Goal: Task Accomplishment & Management: Manage account settings

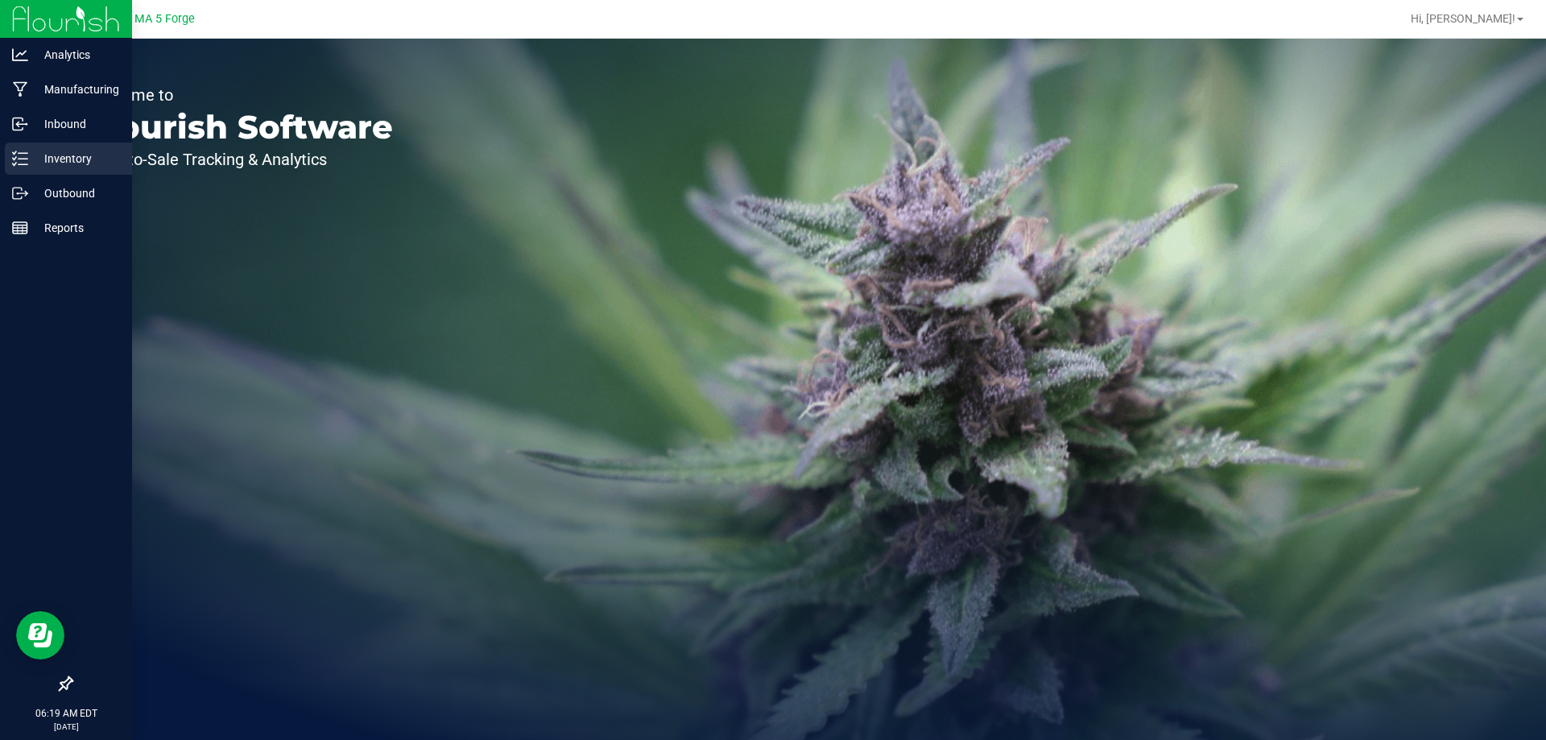
click at [81, 160] on p "Inventory" at bounding box center [76, 158] width 97 height 19
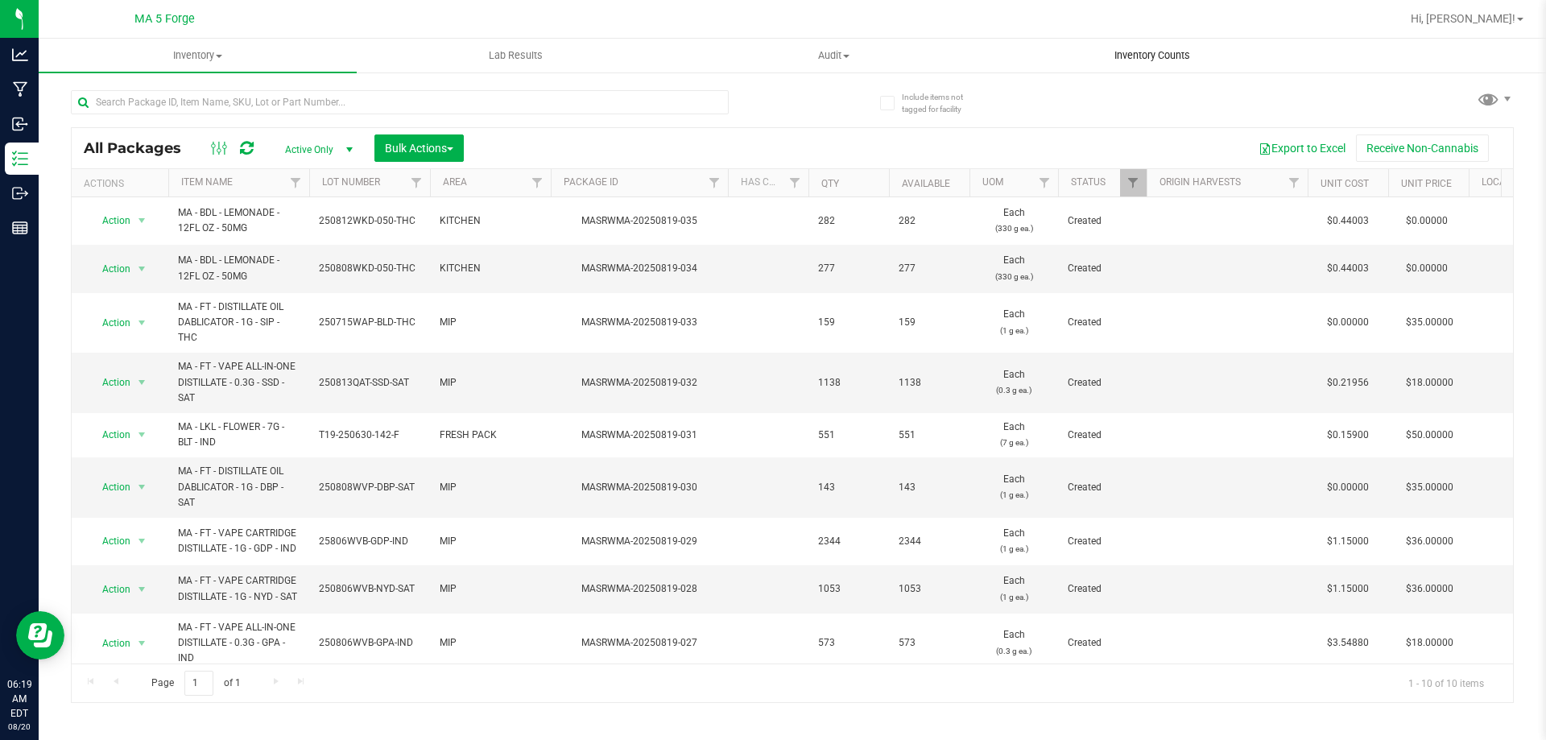
click at [1178, 52] on span "Inventory Counts" at bounding box center [1152, 55] width 119 height 14
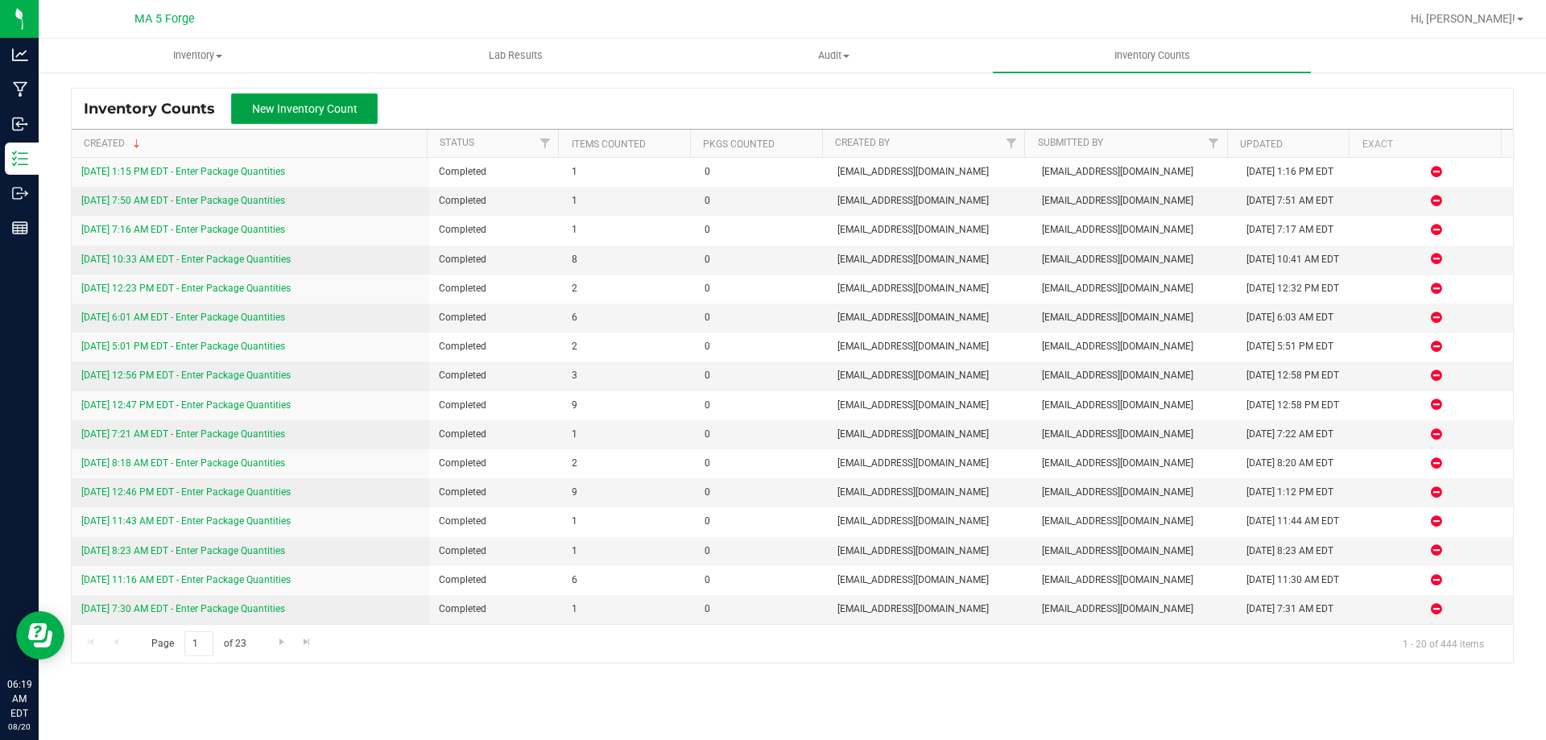
click at [329, 104] on span "New Inventory Count" at bounding box center [304, 108] width 105 height 13
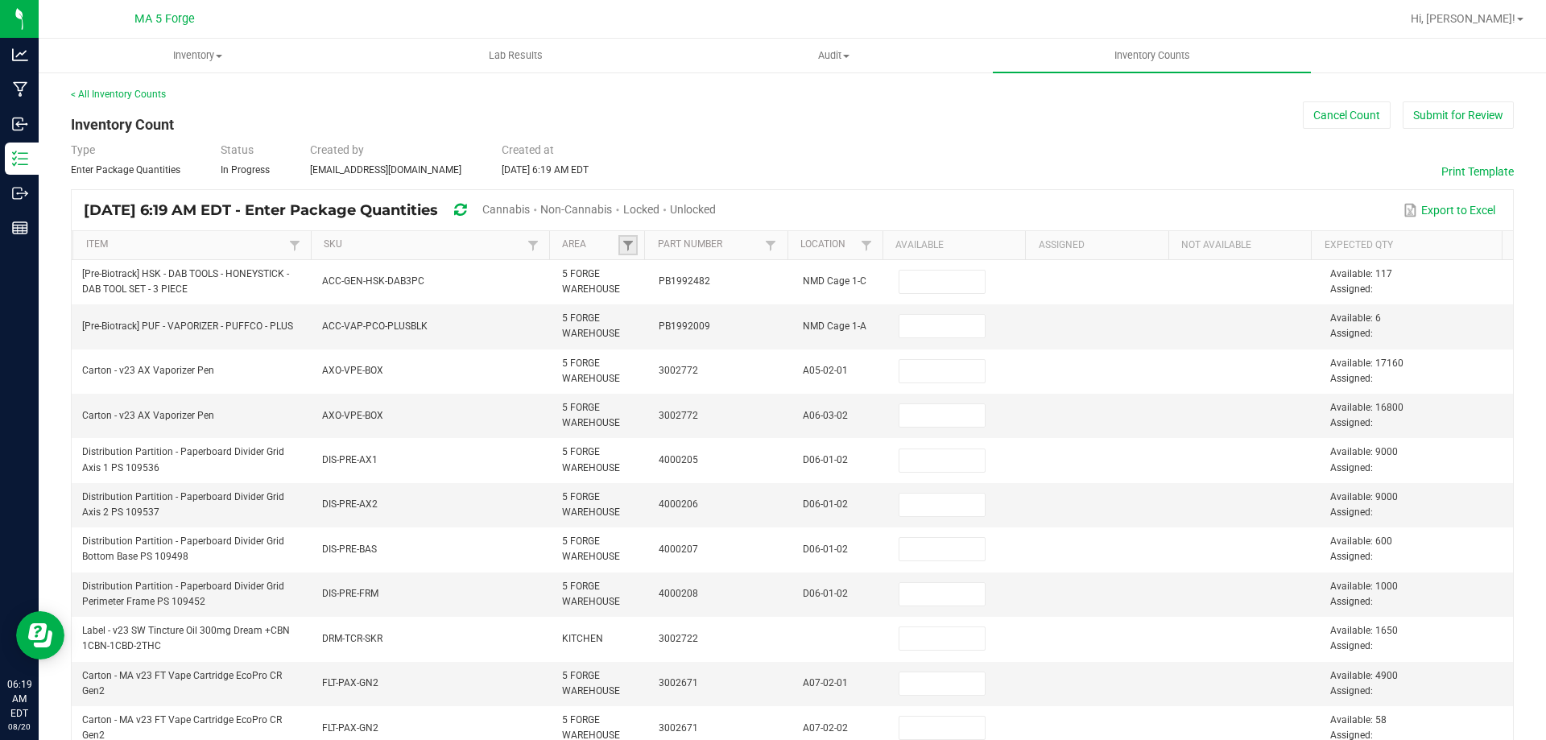
click at [631, 245] on link at bounding box center [628, 245] width 19 height 20
click at [685, 395] on li "PRINTING ROOM" at bounding box center [702, 390] width 156 height 21
checkbox ROOM "true"
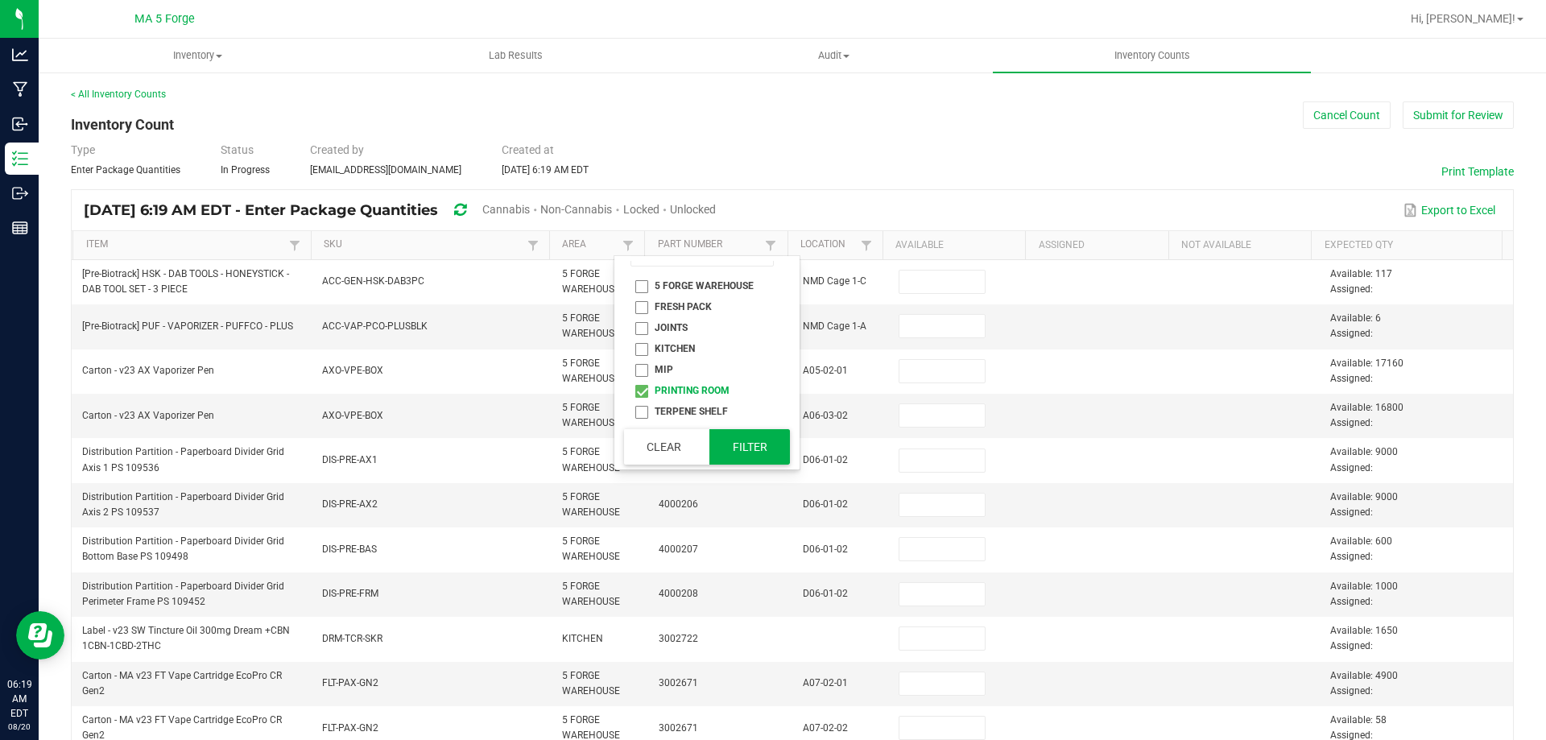
click at [743, 450] on button "Filter" at bounding box center [750, 446] width 81 height 35
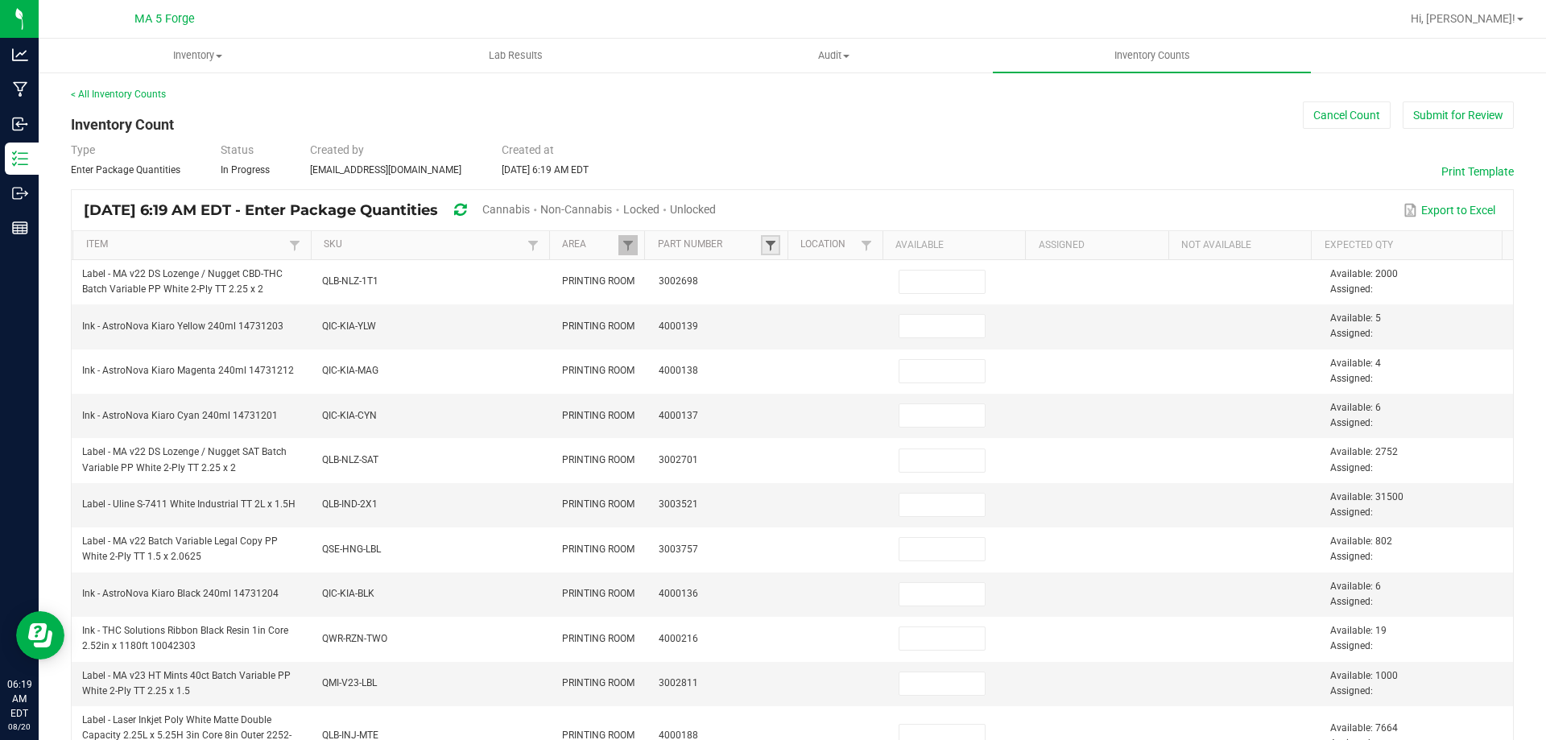
click at [764, 243] on span at bounding box center [770, 245] width 13 height 13
click at [787, 271] on input at bounding box center [843, 281] width 143 height 24
type input "4306"
click at [799, 312] on li "3004306" at bounding box center [844, 312] width 156 height 21
checkbox input "true"
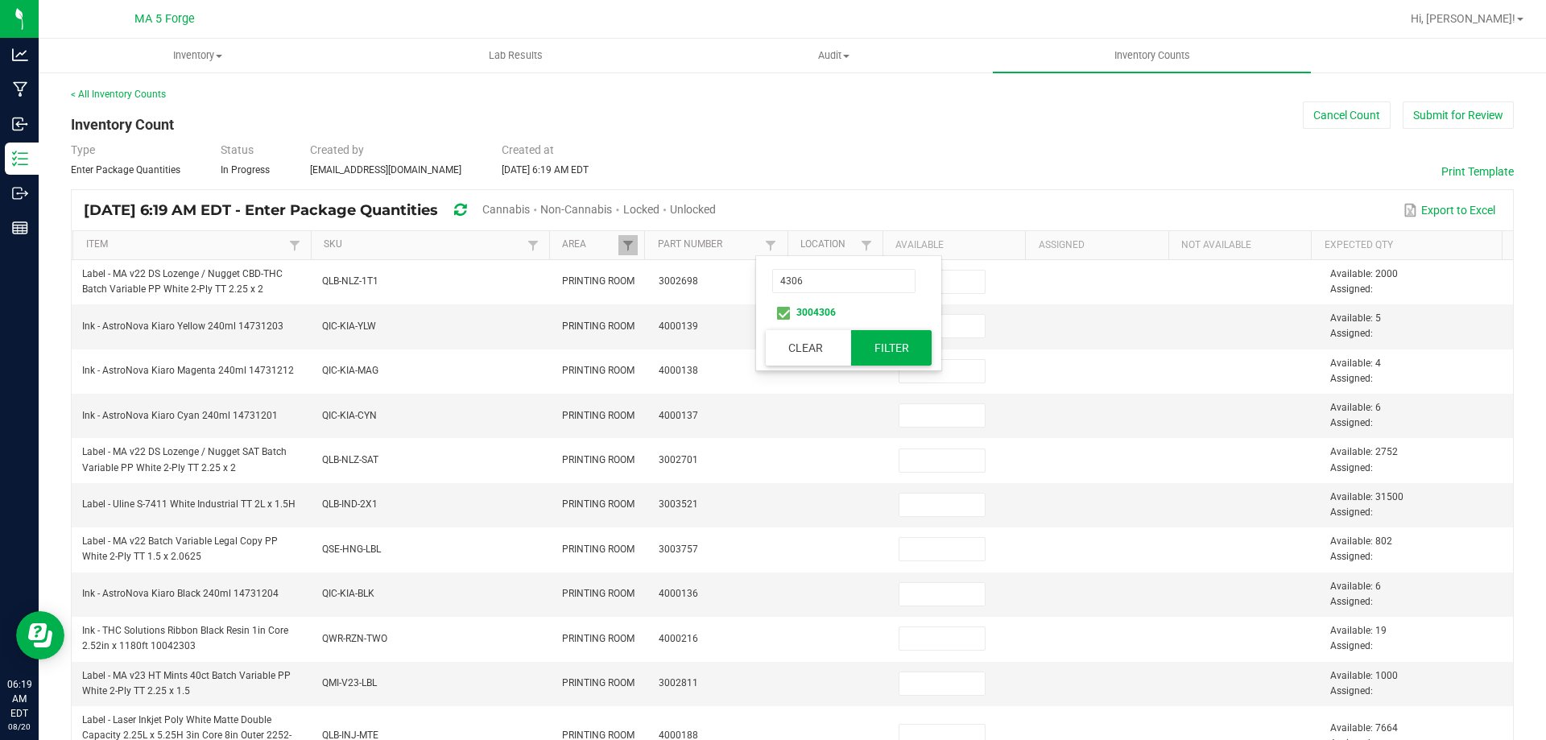
click at [912, 348] on button "Filter" at bounding box center [891, 347] width 81 height 35
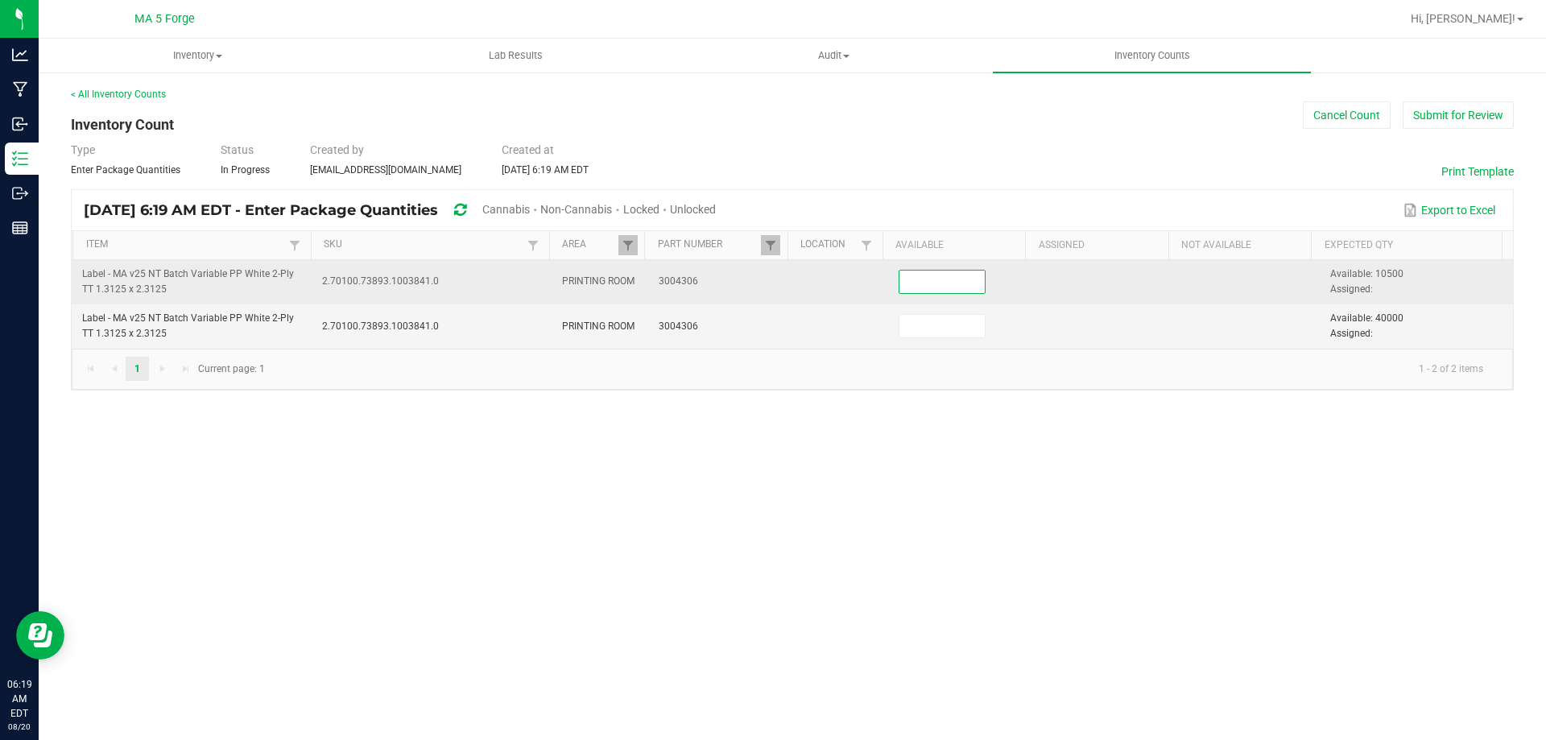
click at [937, 283] on input at bounding box center [942, 282] width 85 height 23
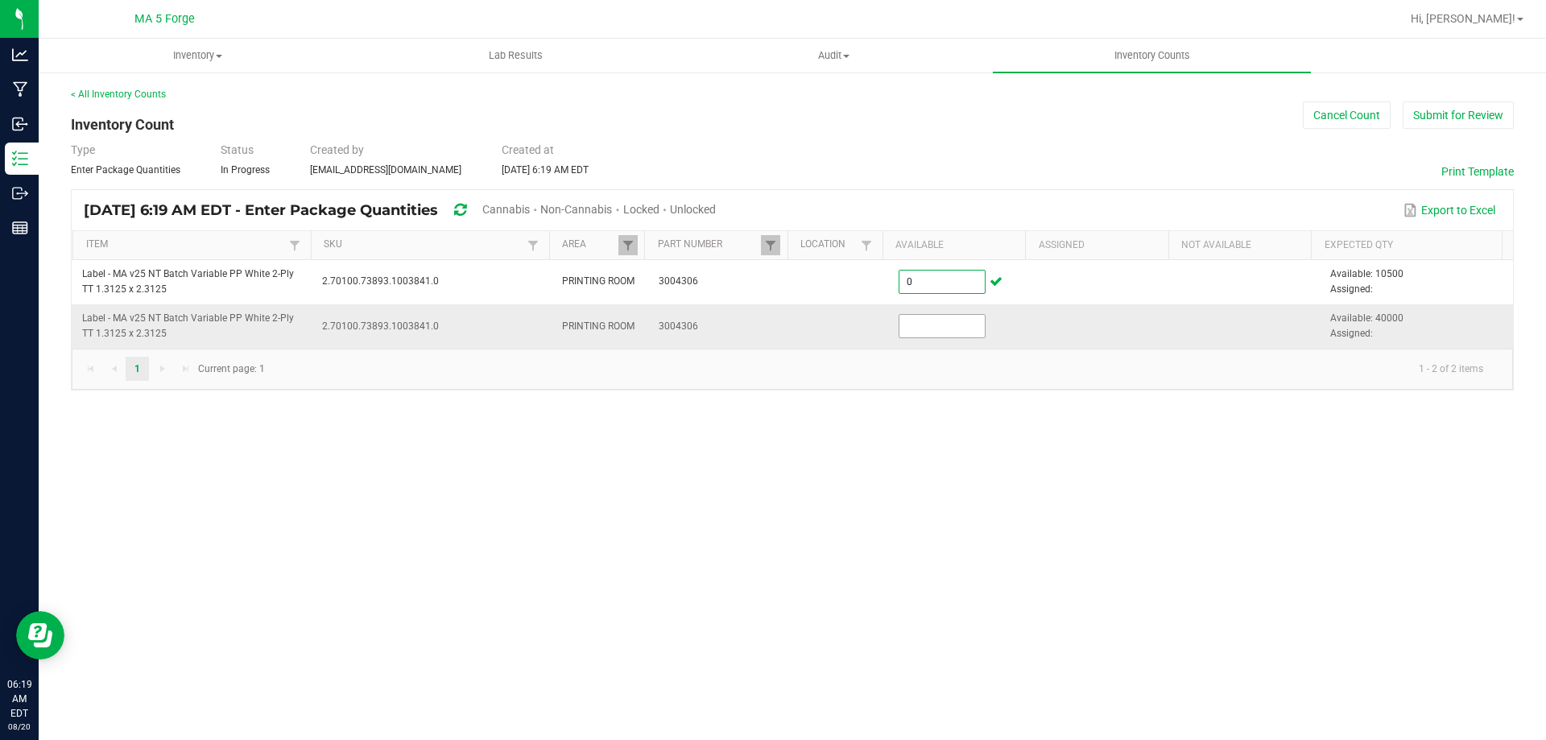
type input "0"
click at [940, 326] on input at bounding box center [942, 326] width 85 height 23
type input "50,000"
click at [769, 247] on span at bounding box center [770, 245] width 13 height 13
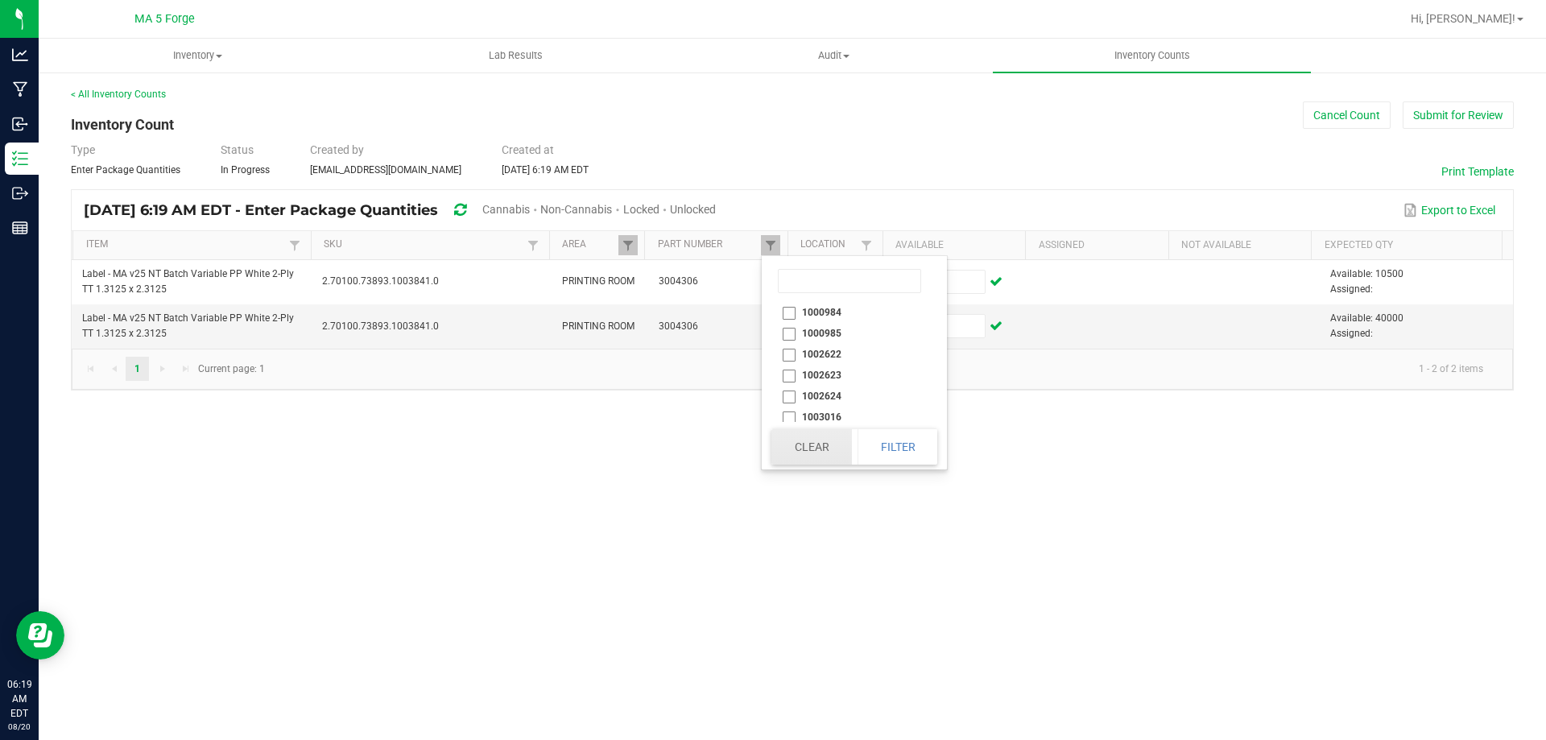
click at [825, 456] on button "Clear" at bounding box center [812, 446] width 80 height 35
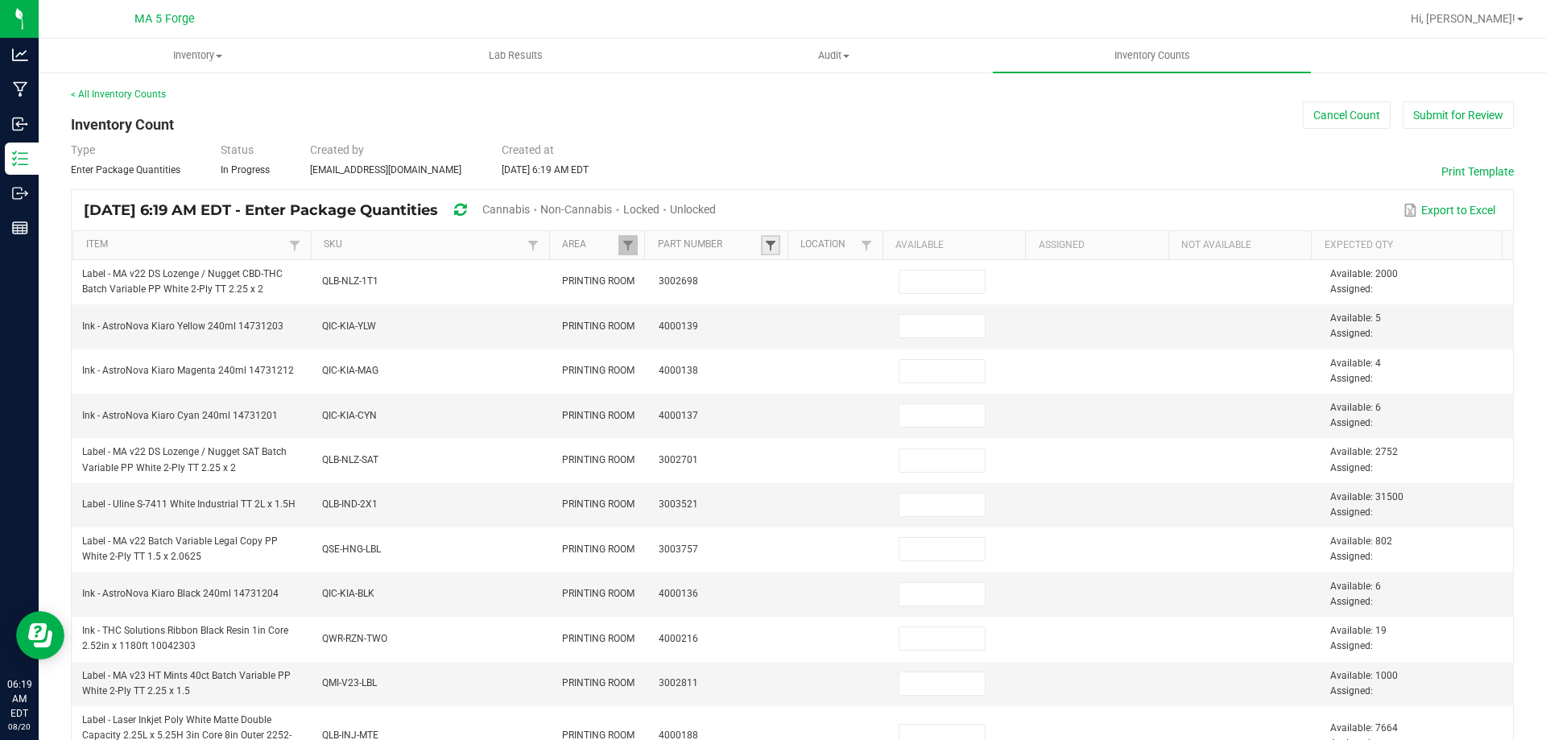
click at [765, 249] on span at bounding box center [770, 245] width 13 height 13
click at [805, 277] on input at bounding box center [843, 281] width 143 height 24
type input "0159"
drag, startPoint x: 832, startPoint y: 410, endPoint x: 840, endPoint y: 412, distance: 8.4
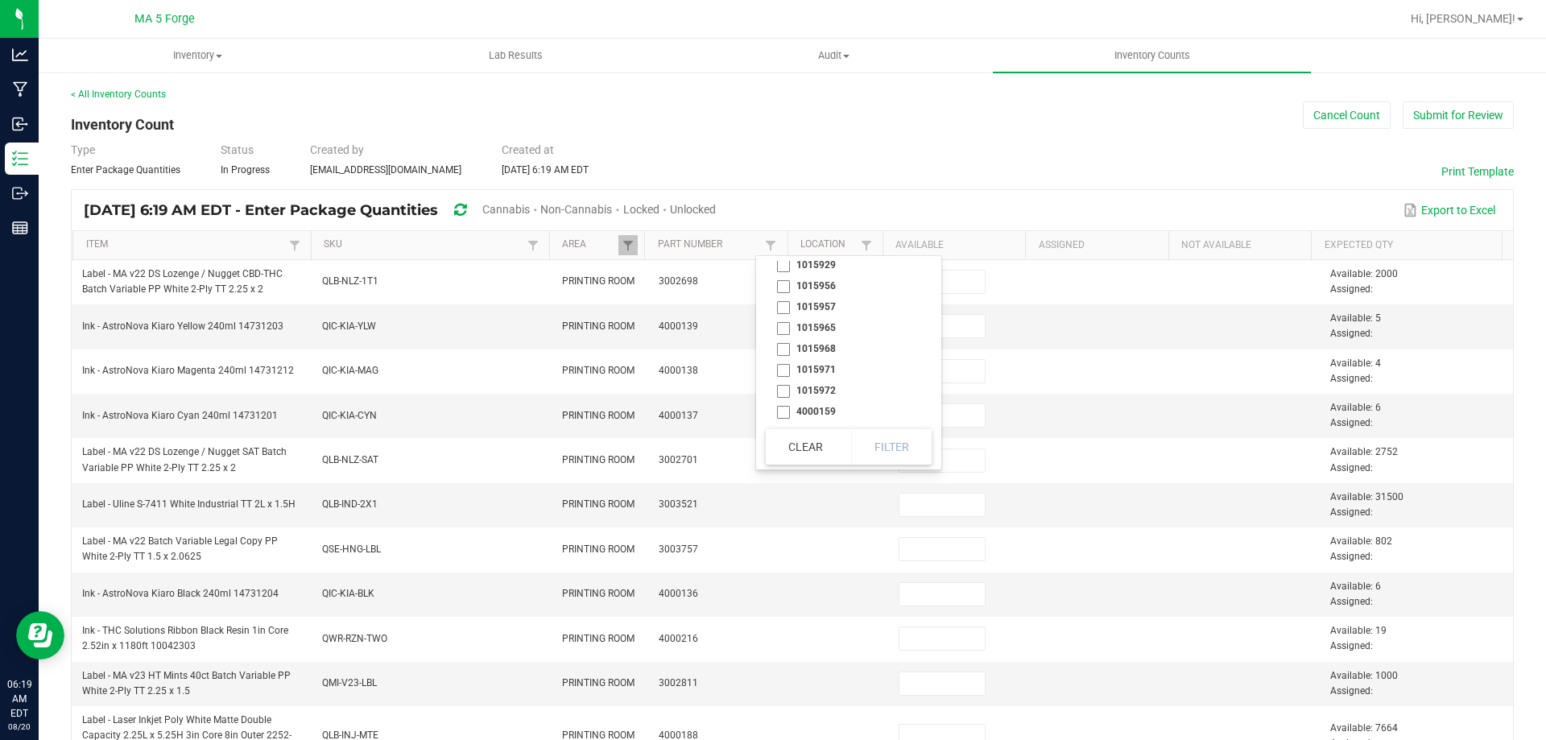
click at [832, 411] on li "4000159" at bounding box center [844, 411] width 156 height 21
checkbox input "true"
click at [879, 439] on button "Filter" at bounding box center [891, 446] width 81 height 35
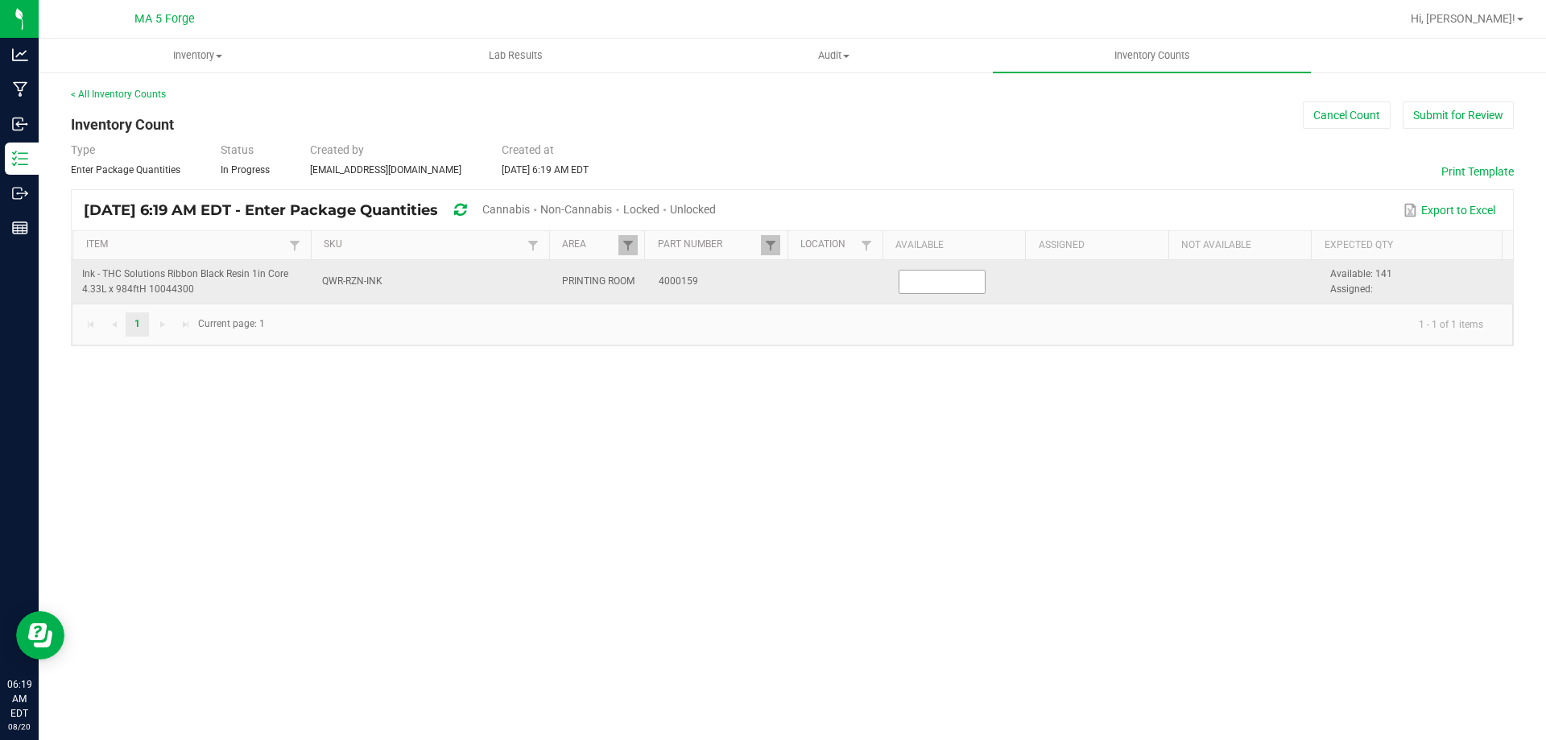
click at [962, 284] on input at bounding box center [942, 282] width 85 height 23
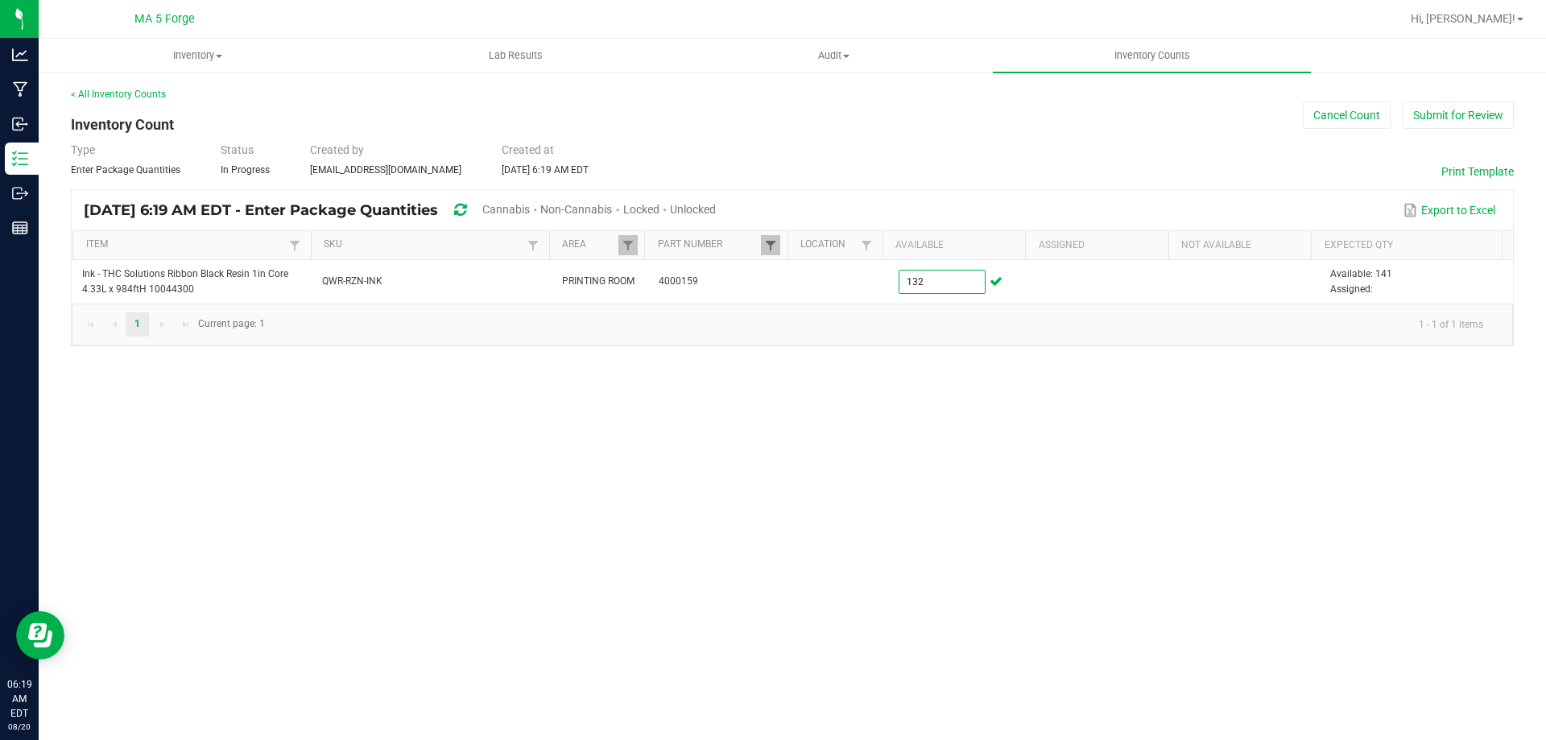
type input "132"
click at [768, 242] on span at bounding box center [770, 245] width 13 height 13
click at [825, 453] on button "Clear" at bounding box center [812, 446] width 80 height 35
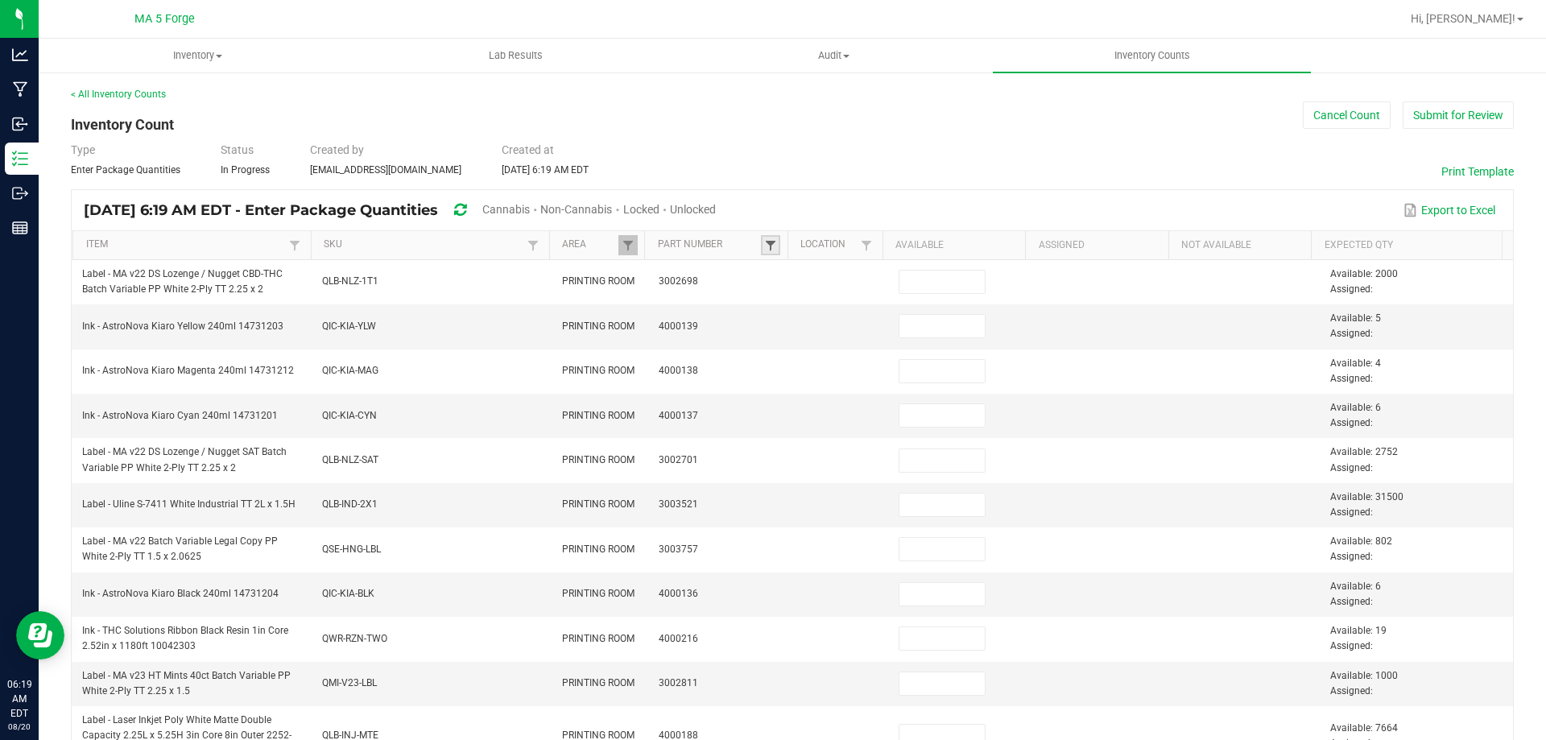
click at [767, 246] on span at bounding box center [770, 245] width 13 height 13
click at [870, 286] on input at bounding box center [843, 281] width 143 height 24
type input "3400"
click at [839, 310] on li "3003400" at bounding box center [844, 312] width 156 height 21
checkbox input "true"
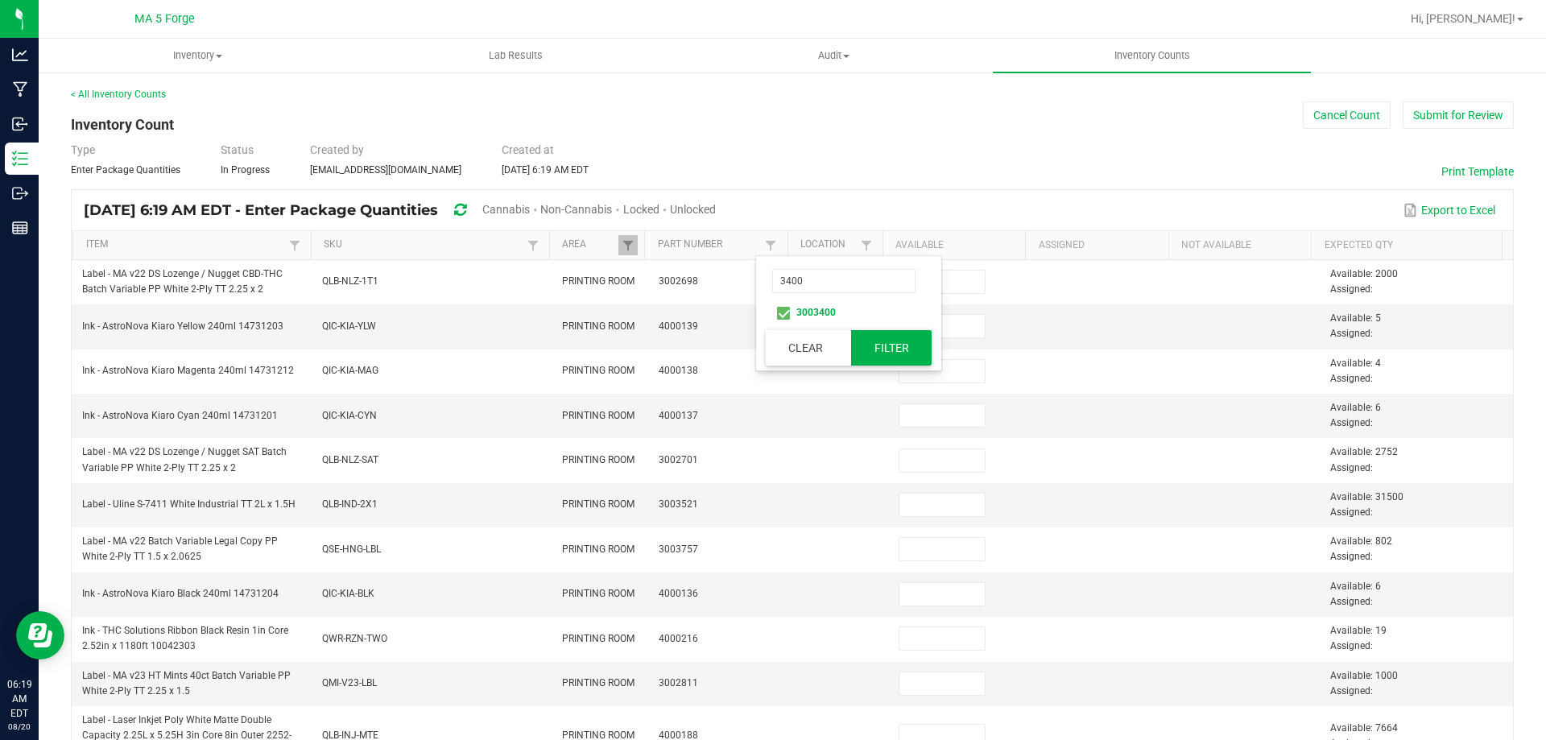
click at [873, 345] on button "Filter" at bounding box center [891, 347] width 81 height 35
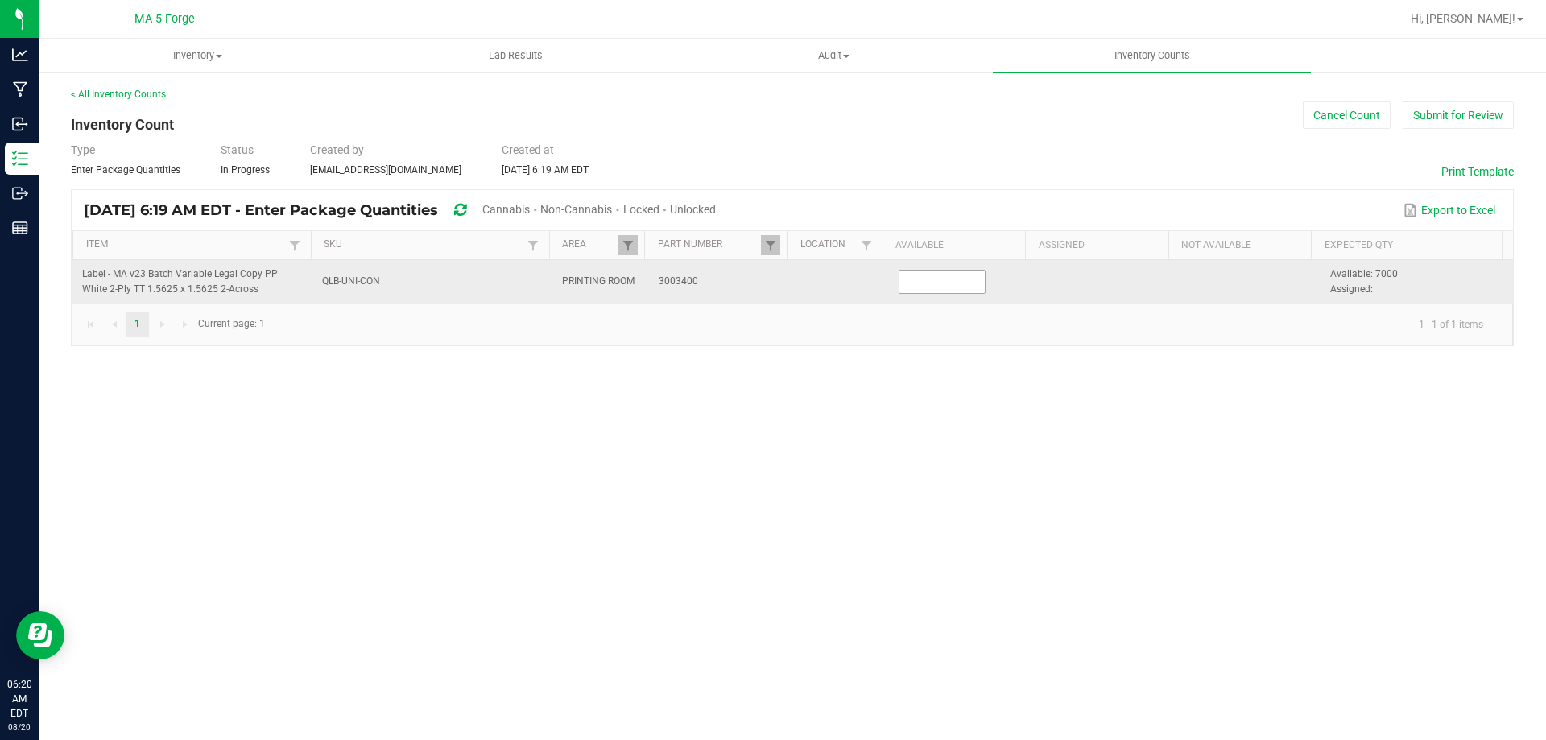
click at [933, 287] on input at bounding box center [942, 282] width 85 height 23
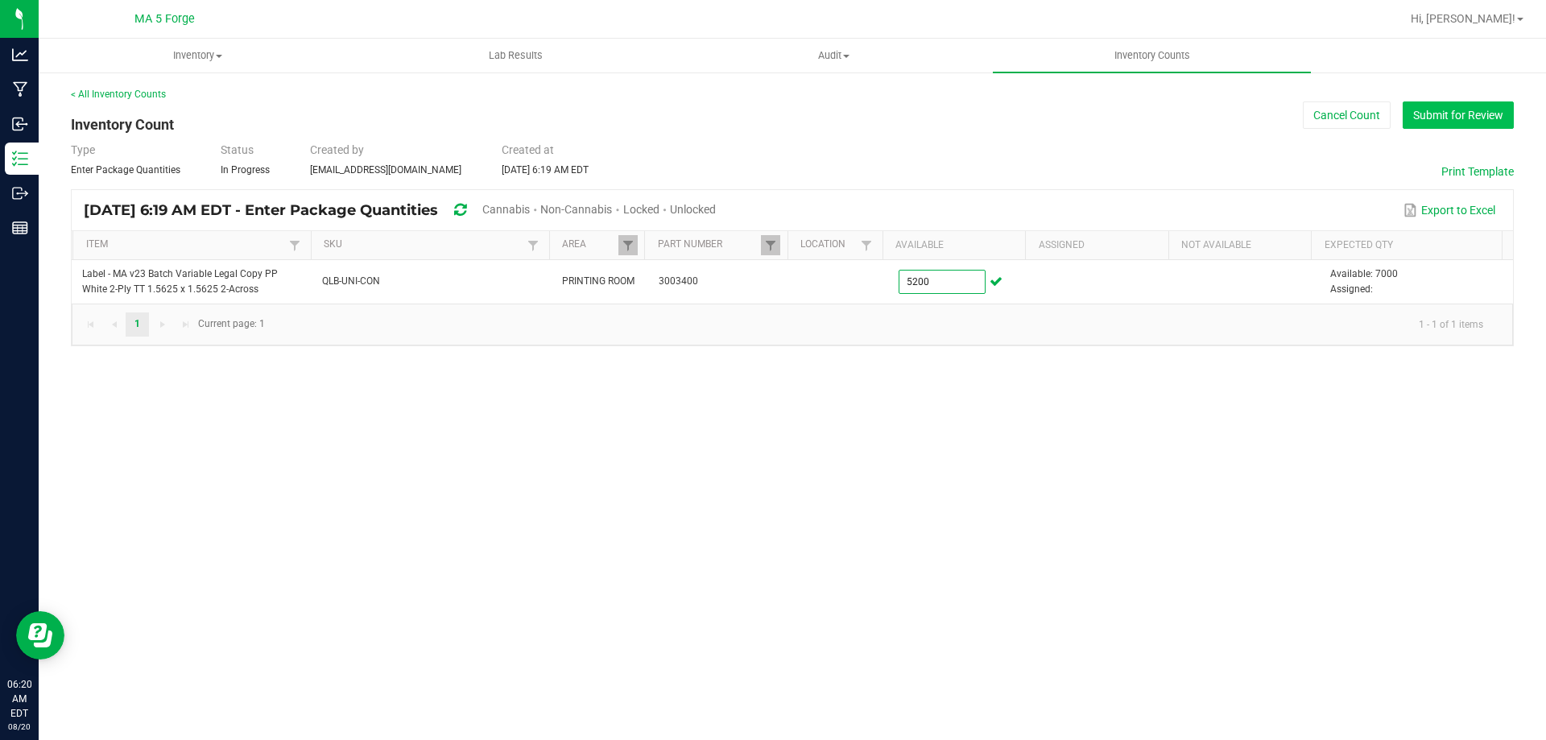
type input "5,200"
click at [1462, 119] on button "Submit for Review" at bounding box center [1458, 114] width 111 height 27
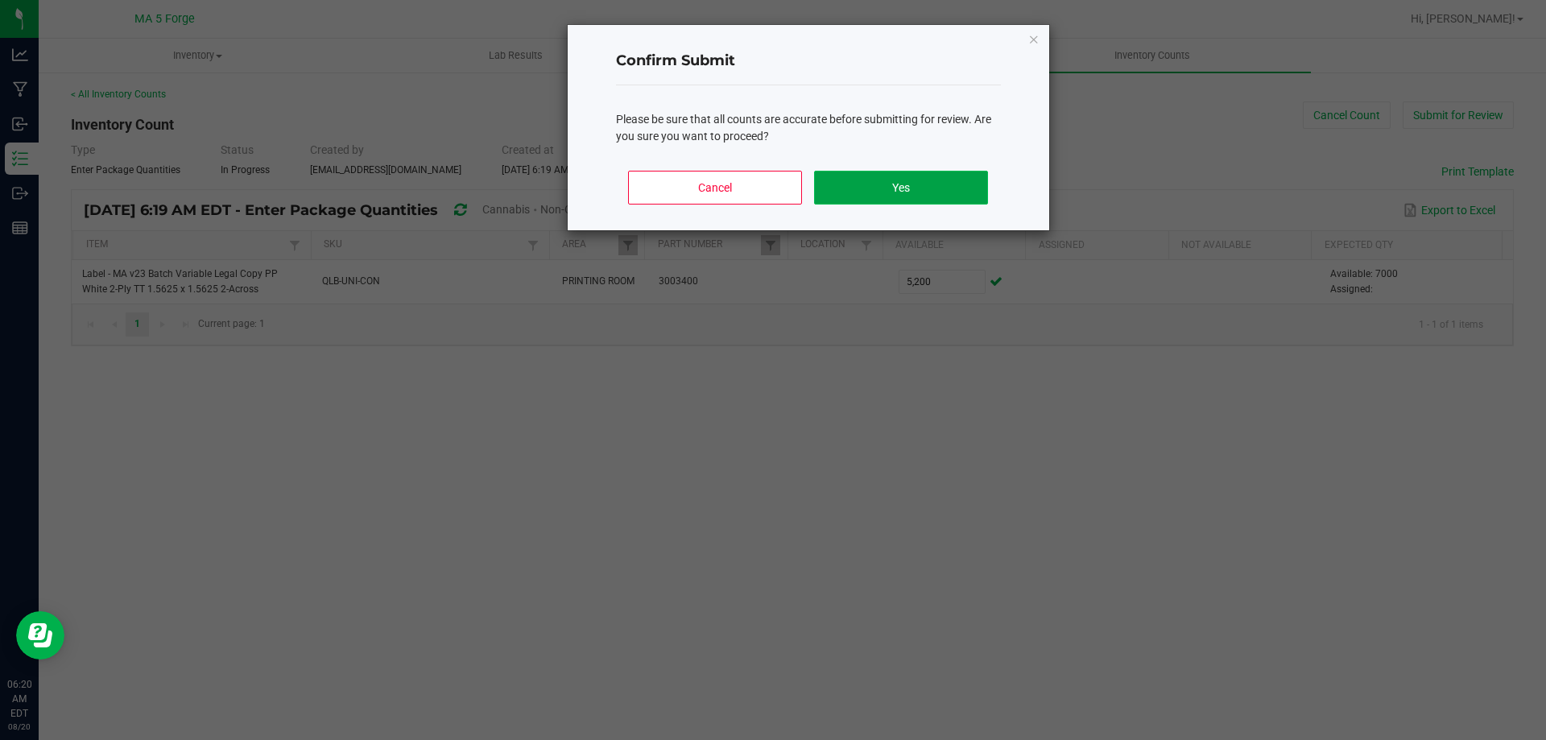
click at [879, 198] on button "Yes" at bounding box center [900, 188] width 173 height 34
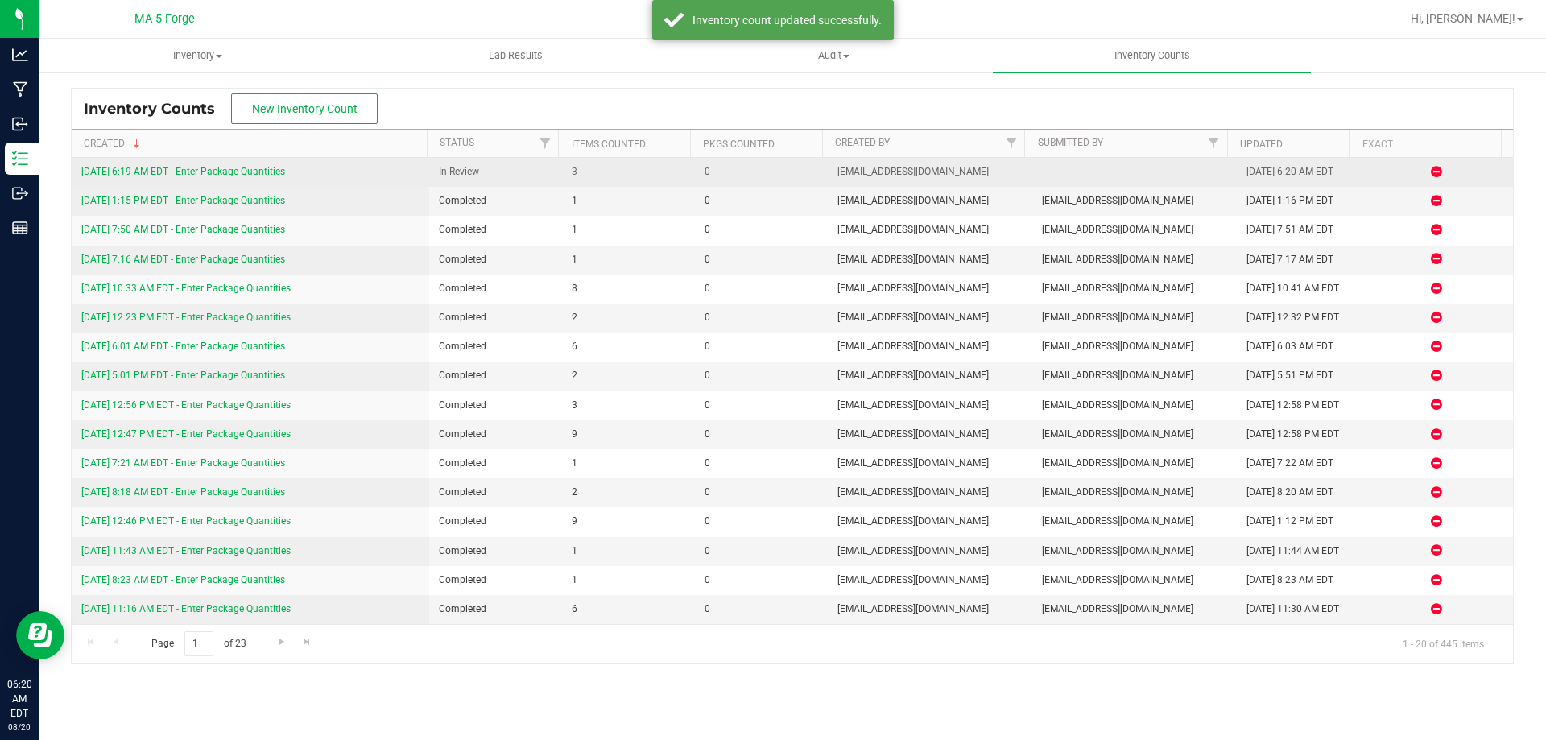
click at [585, 176] on span "3" at bounding box center [629, 171] width 114 height 15
click at [227, 168] on link "[DATE] 6:19 AM EDT - Enter Package Quantities" at bounding box center [183, 171] width 204 height 11
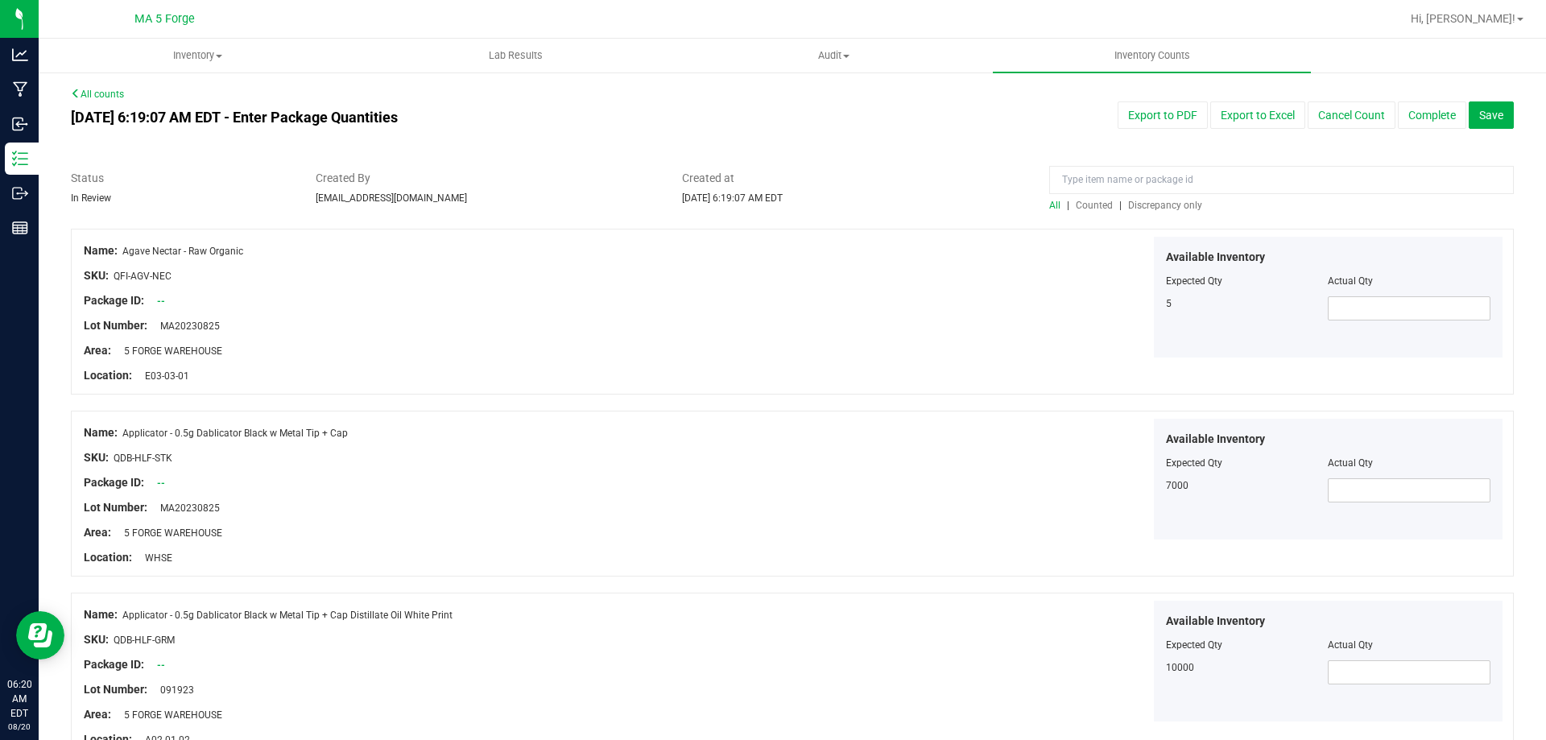
click at [1174, 209] on span "Discrepancy only" at bounding box center [1165, 205] width 74 height 11
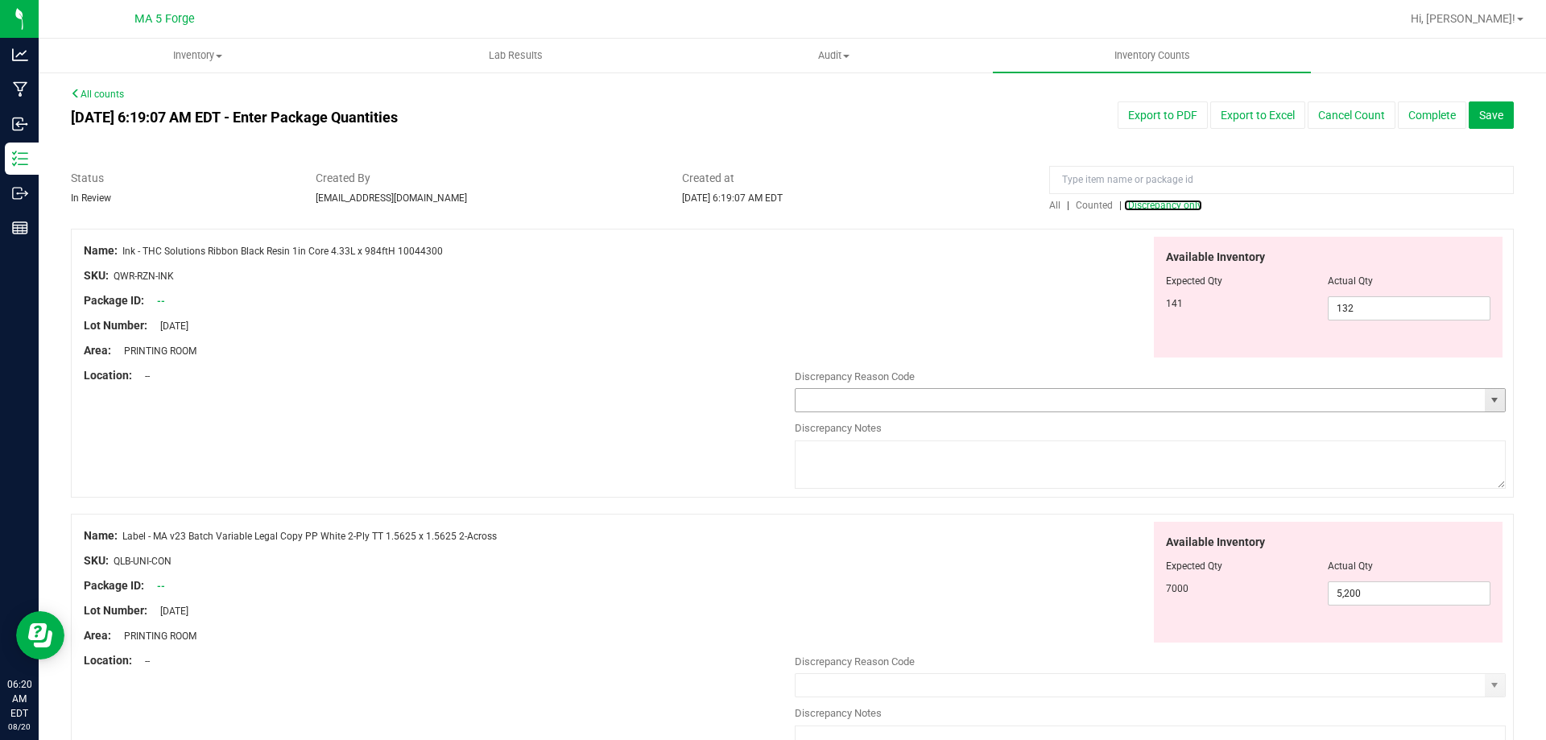
click at [1488, 404] on span "select" at bounding box center [1494, 400] width 13 height 13
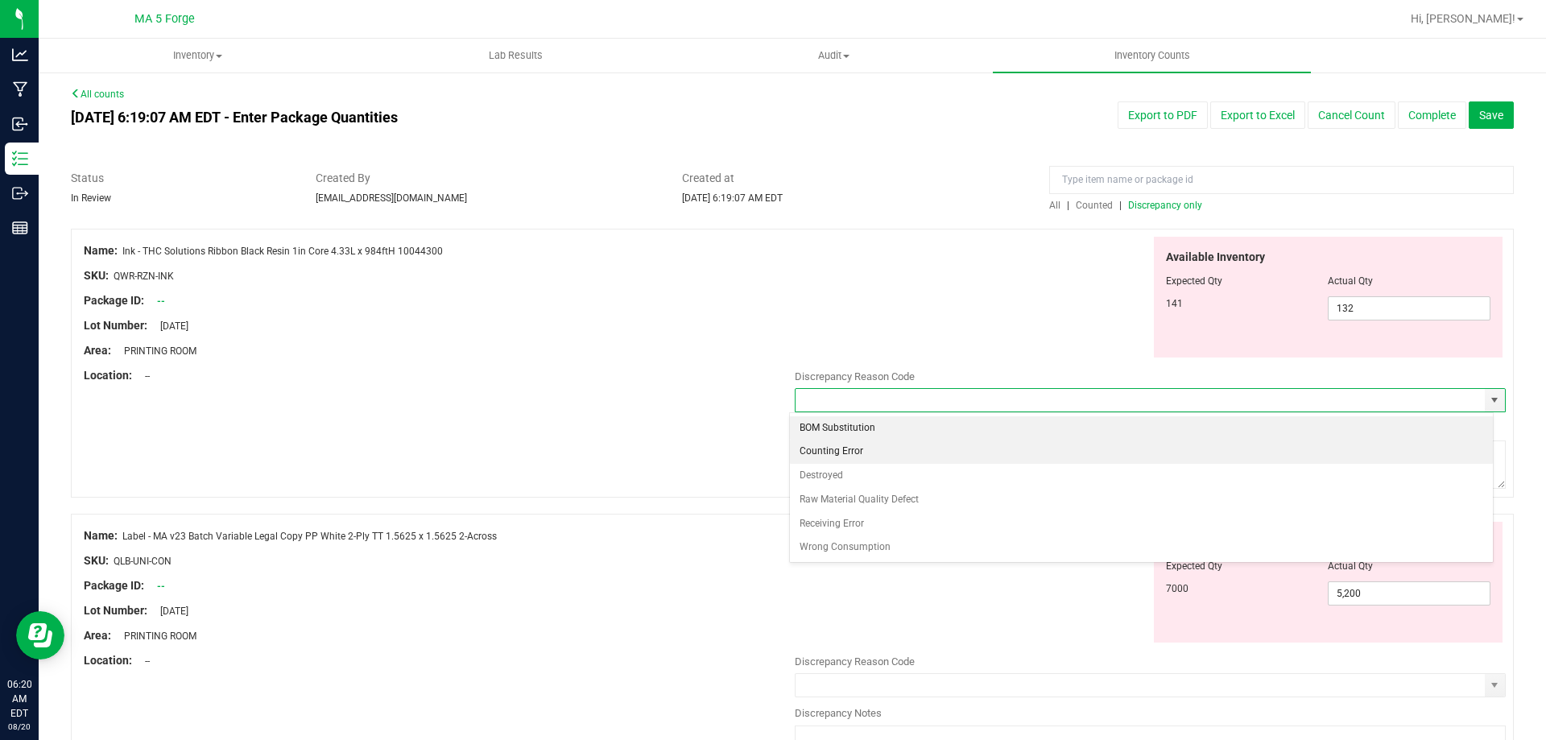
click at [1356, 454] on li "Counting Error" at bounding box center [1142, 452] width 704 height 24
type input "Counting Error"
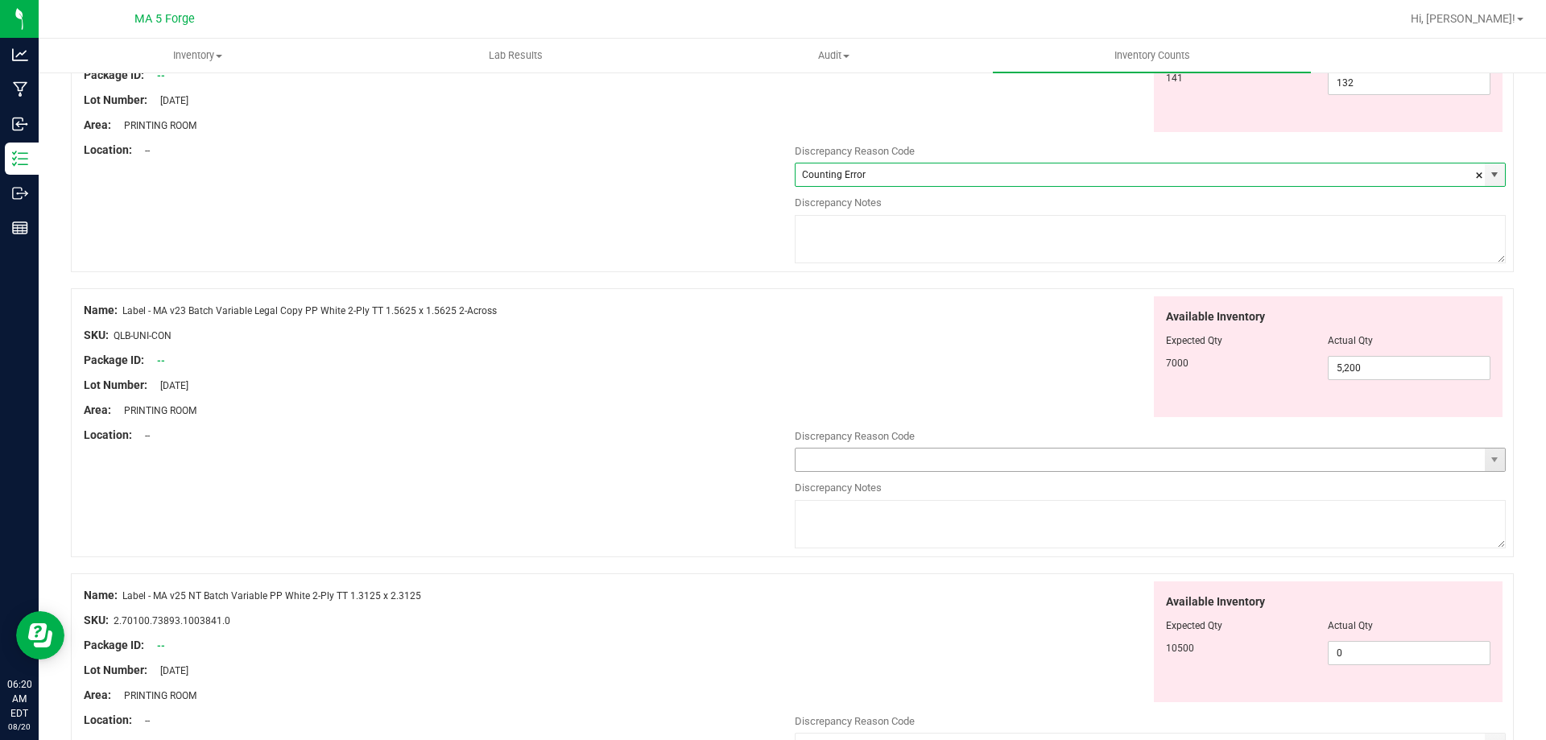
scroll to position [242, 0]
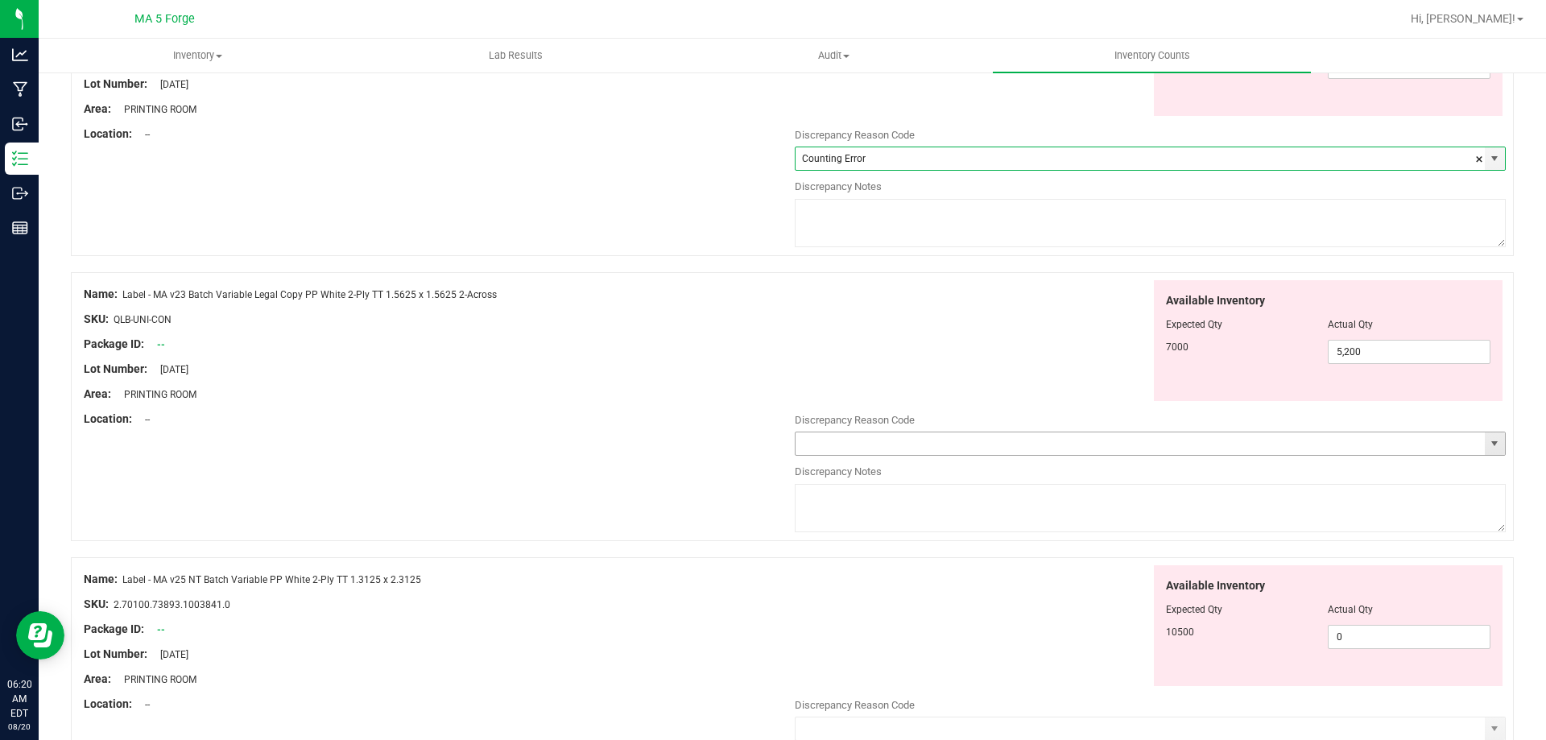
click at [1487, 436] on span "select" at bounding box center [1495, 443] width 20 height 23
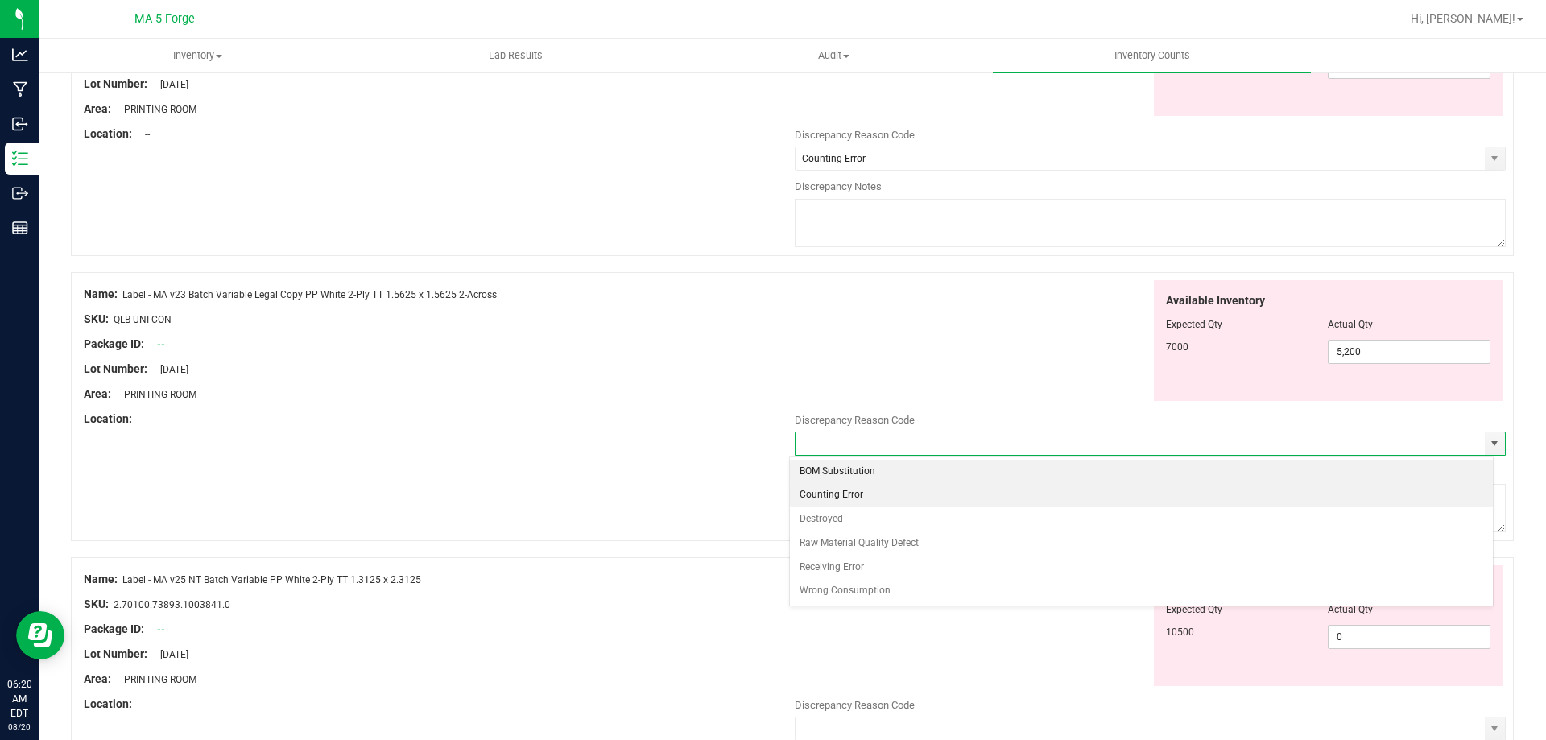
click at [1479, 490] on li "Counting Error" at bounding box center [1142, 495] width 704 height 24
type input "Counting Error"
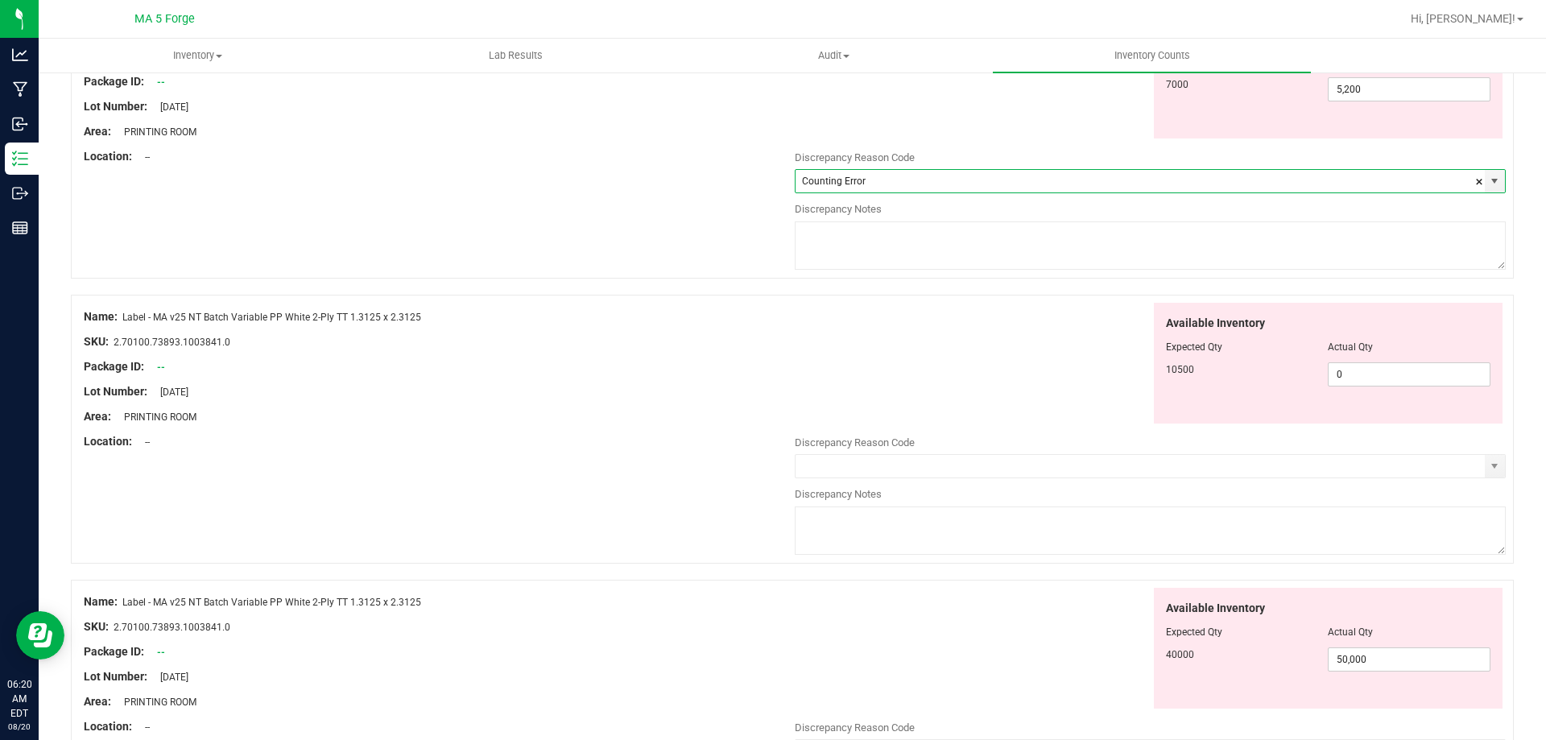
scroll to position [564, 0]
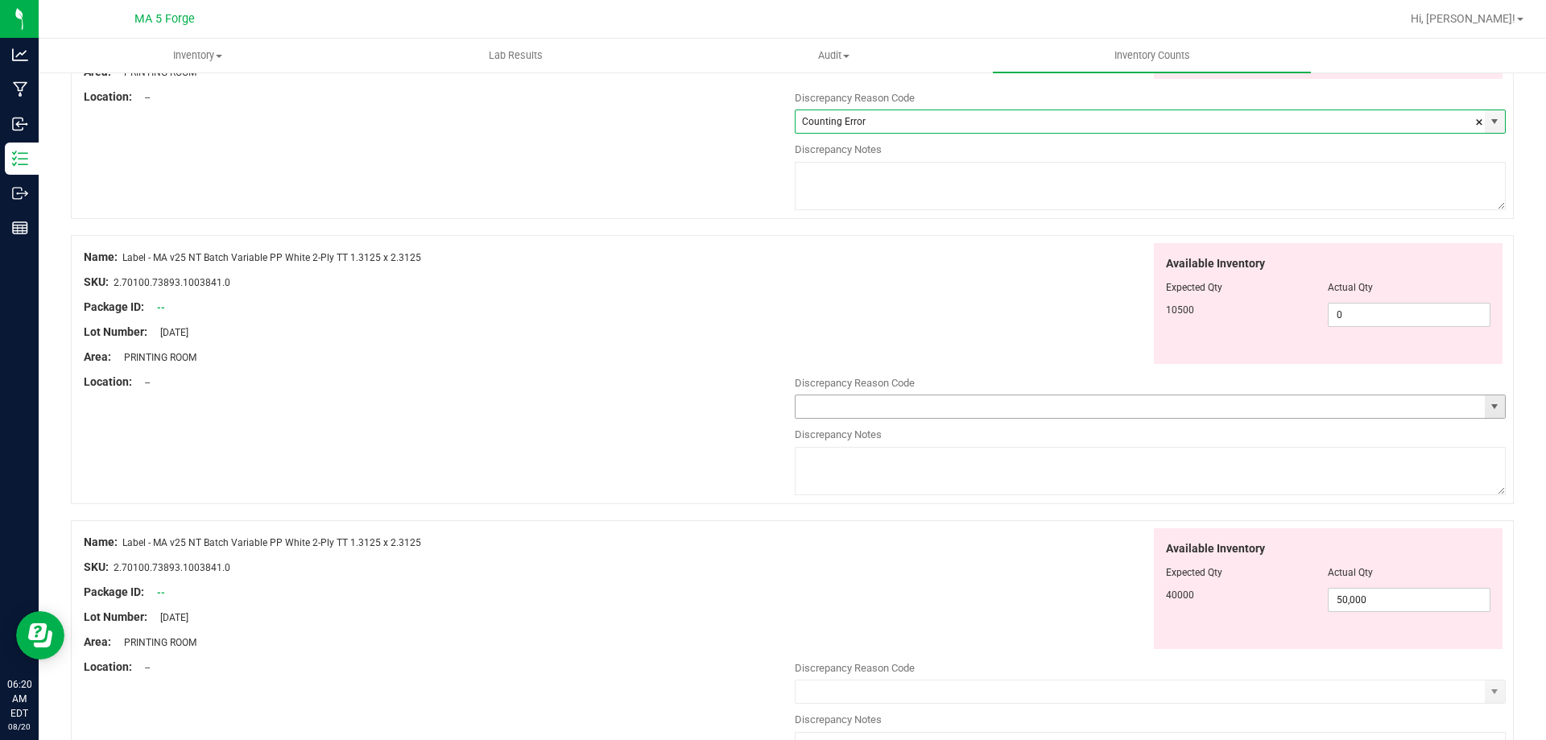
click at [1488, 410] on span "select" at bounding box center [1494, 406] width 13 height 13
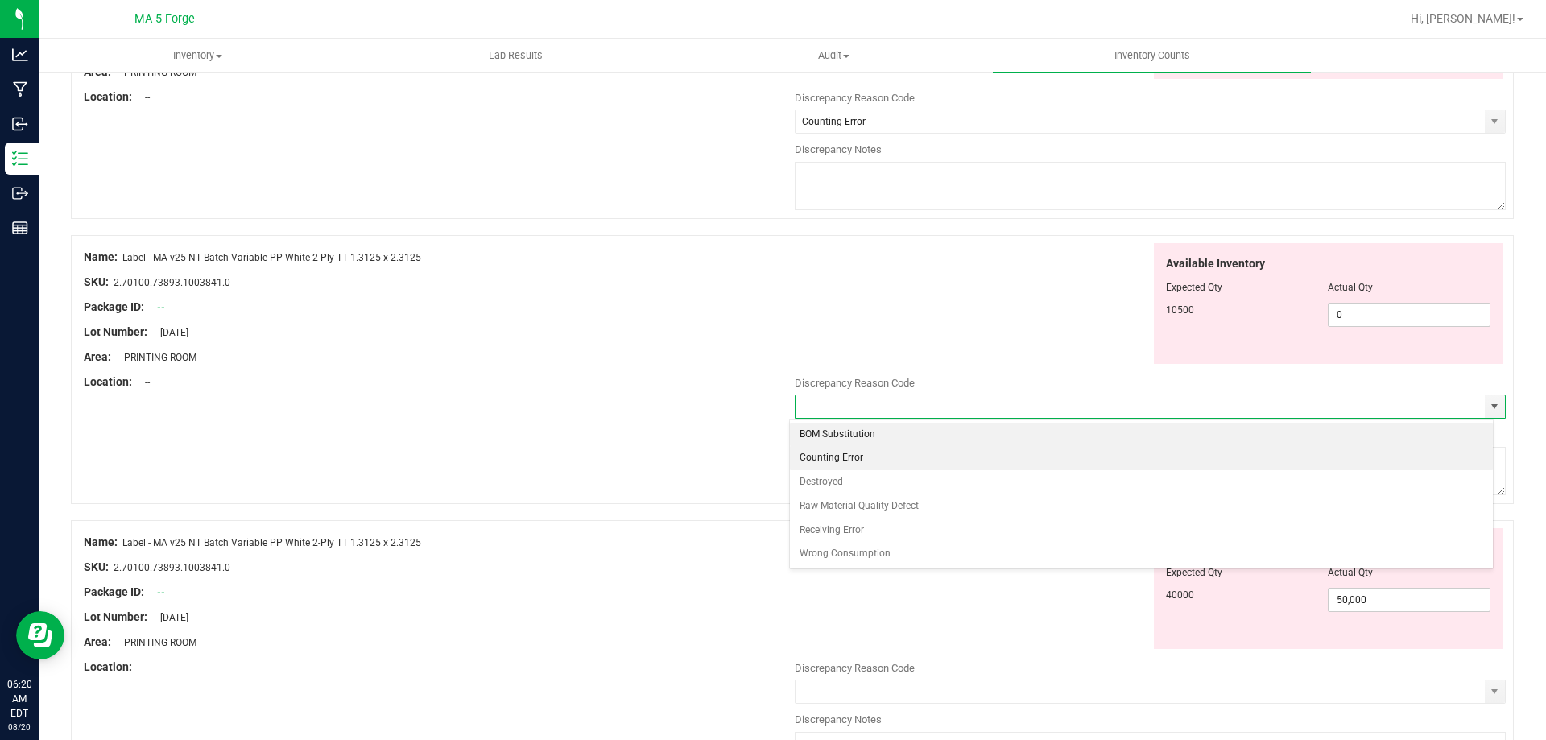
click at [1473, 461] on li "Counting Error" at bounding box center [1142, 458] width 704 height 24
type input "Counting Error"
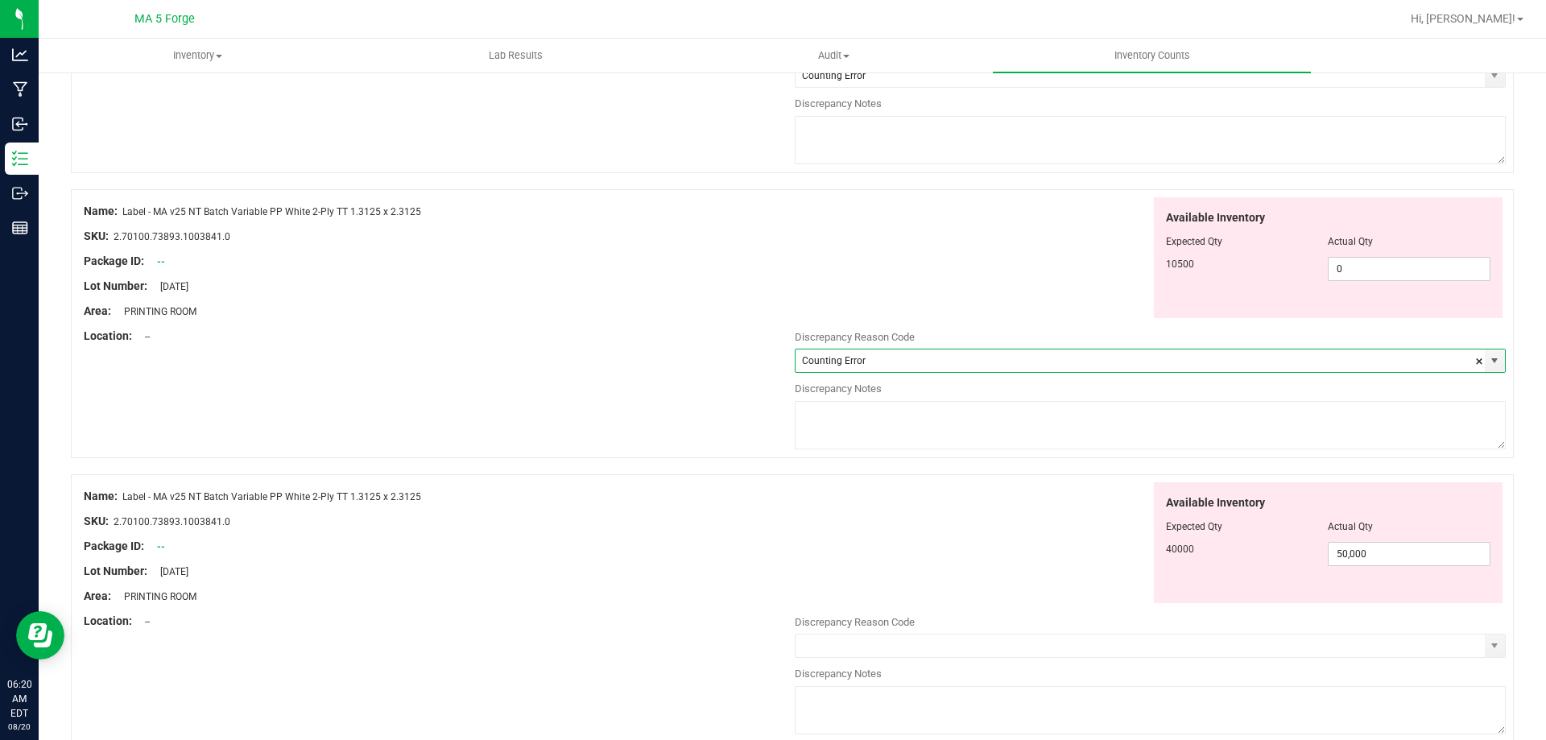
scroll to position [684, 0]
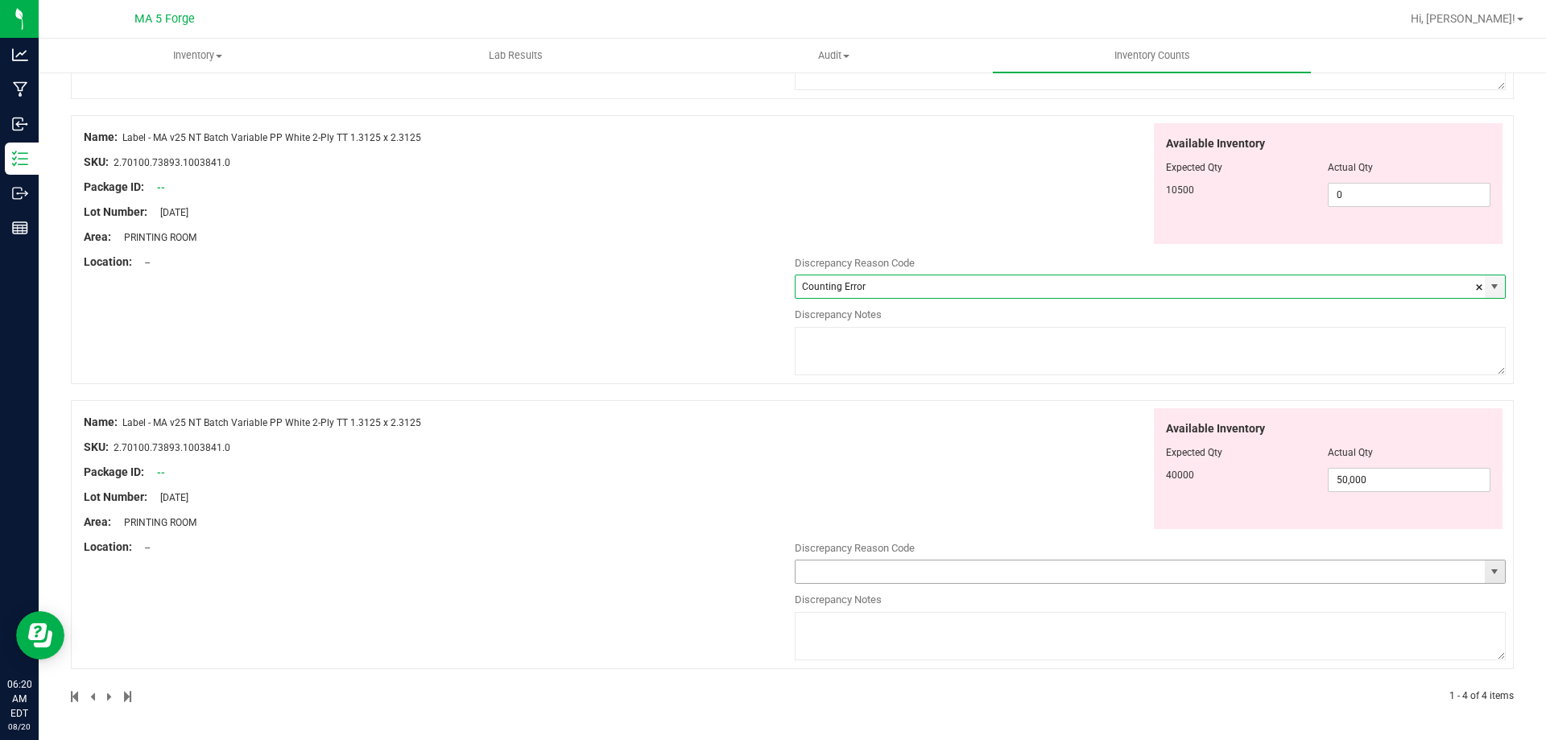
click at [1488, 571] on span "select" at bounding box center [1494, 571] width 13 height 13
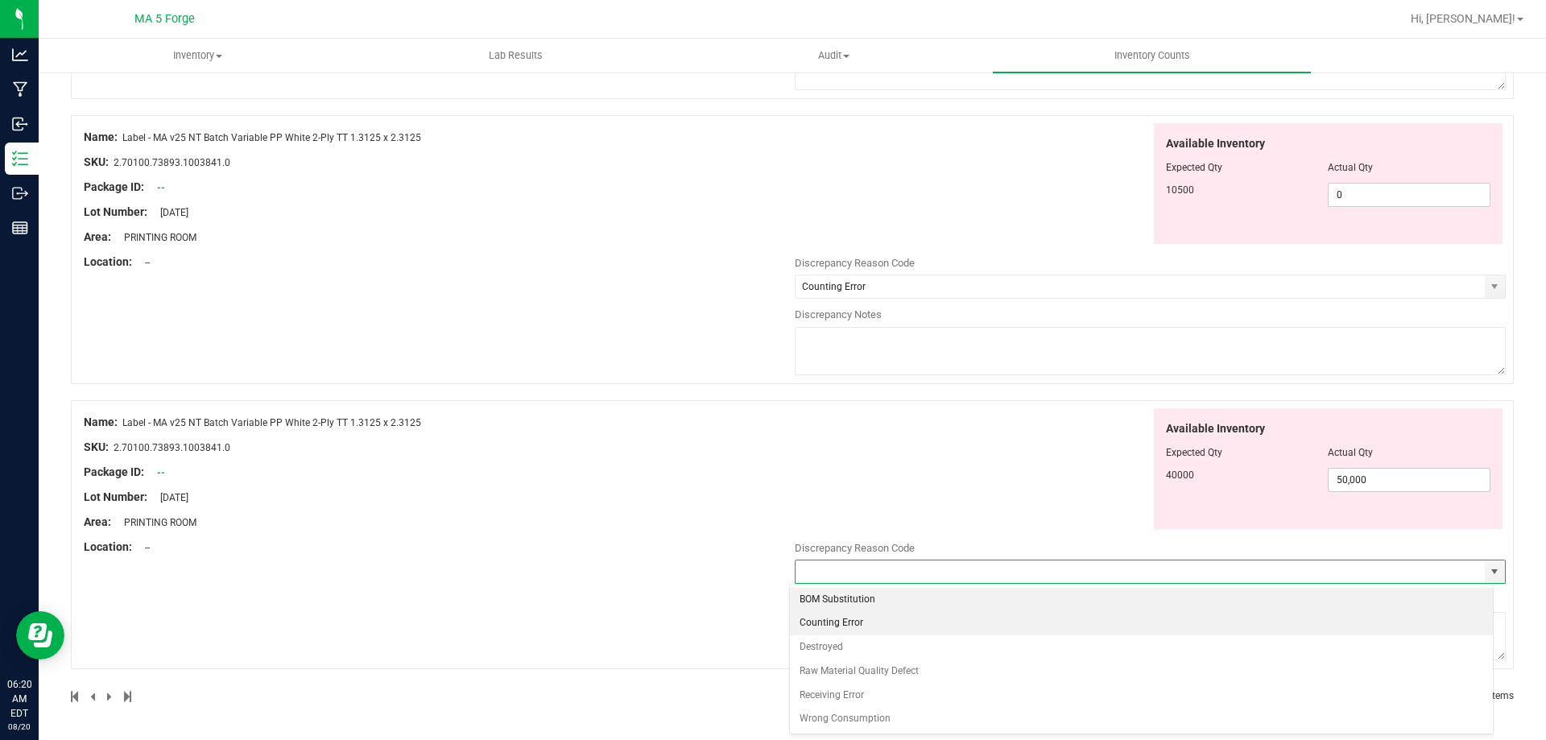
click at [1469, 628] on li "Counting Error" at bounding box center [1142, 623] width 704 height 24
type input "Counting Error"
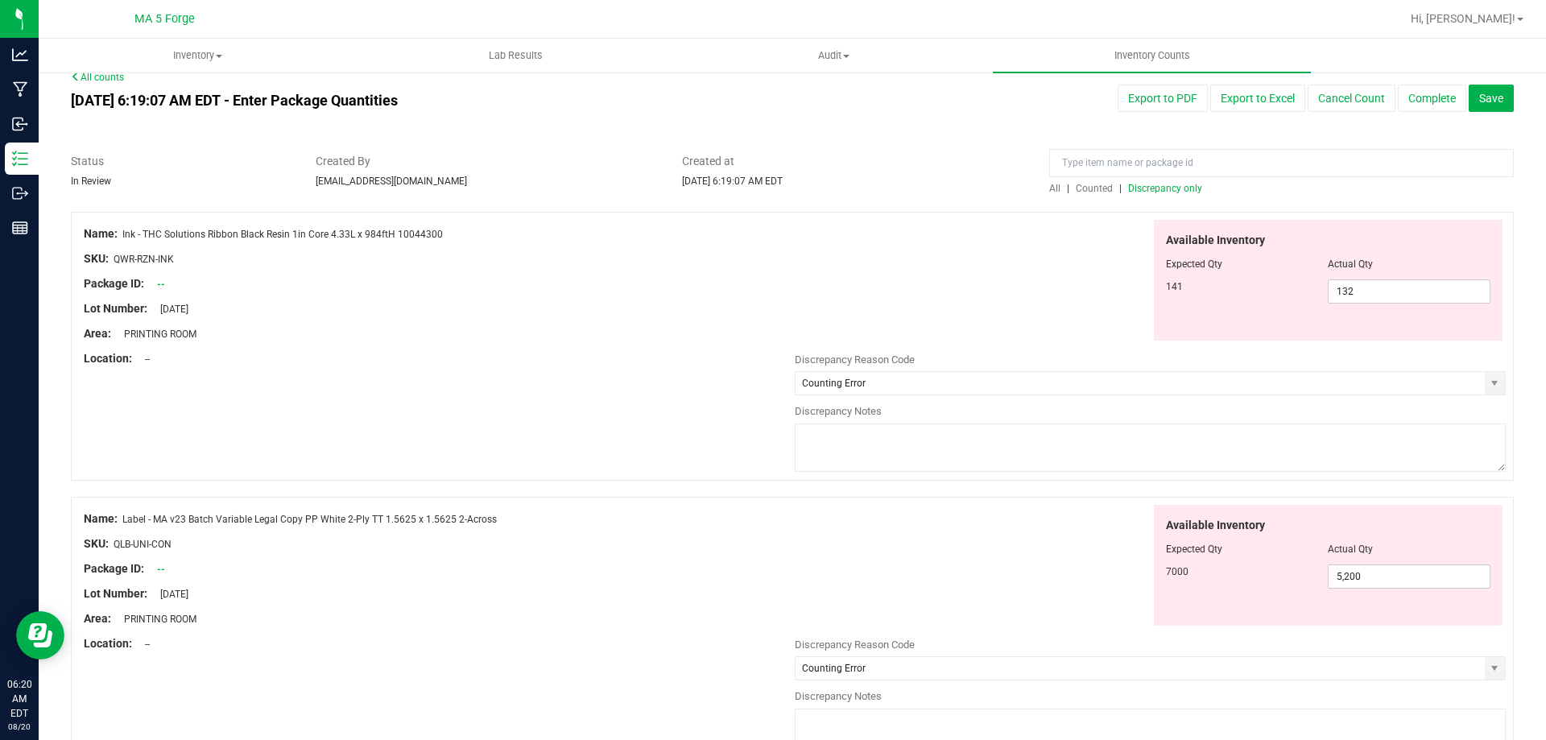
scroll to position [0, 0]
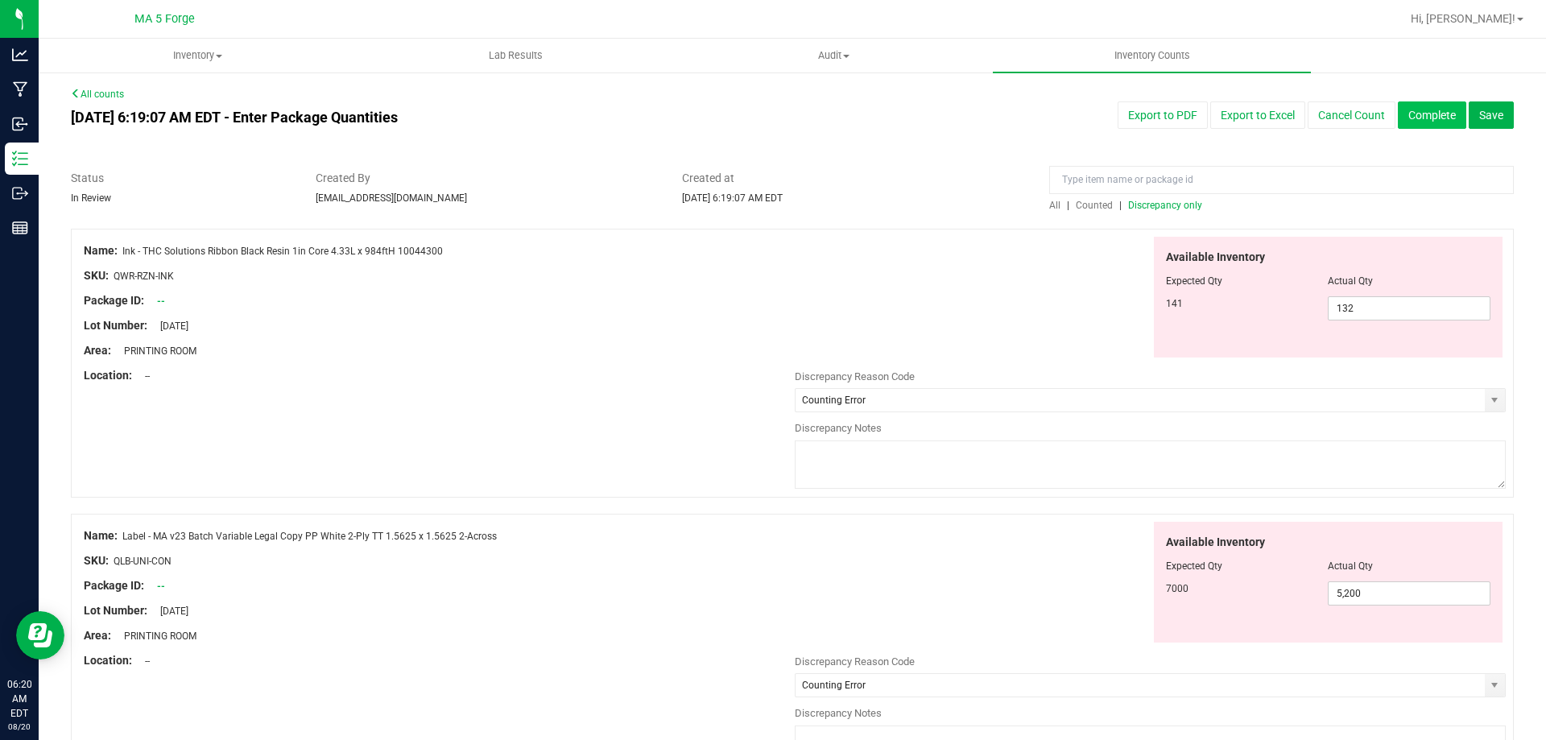
click at [1420, 122] on button "Complete" at bounding box center [1432, 114] width 68 height 27
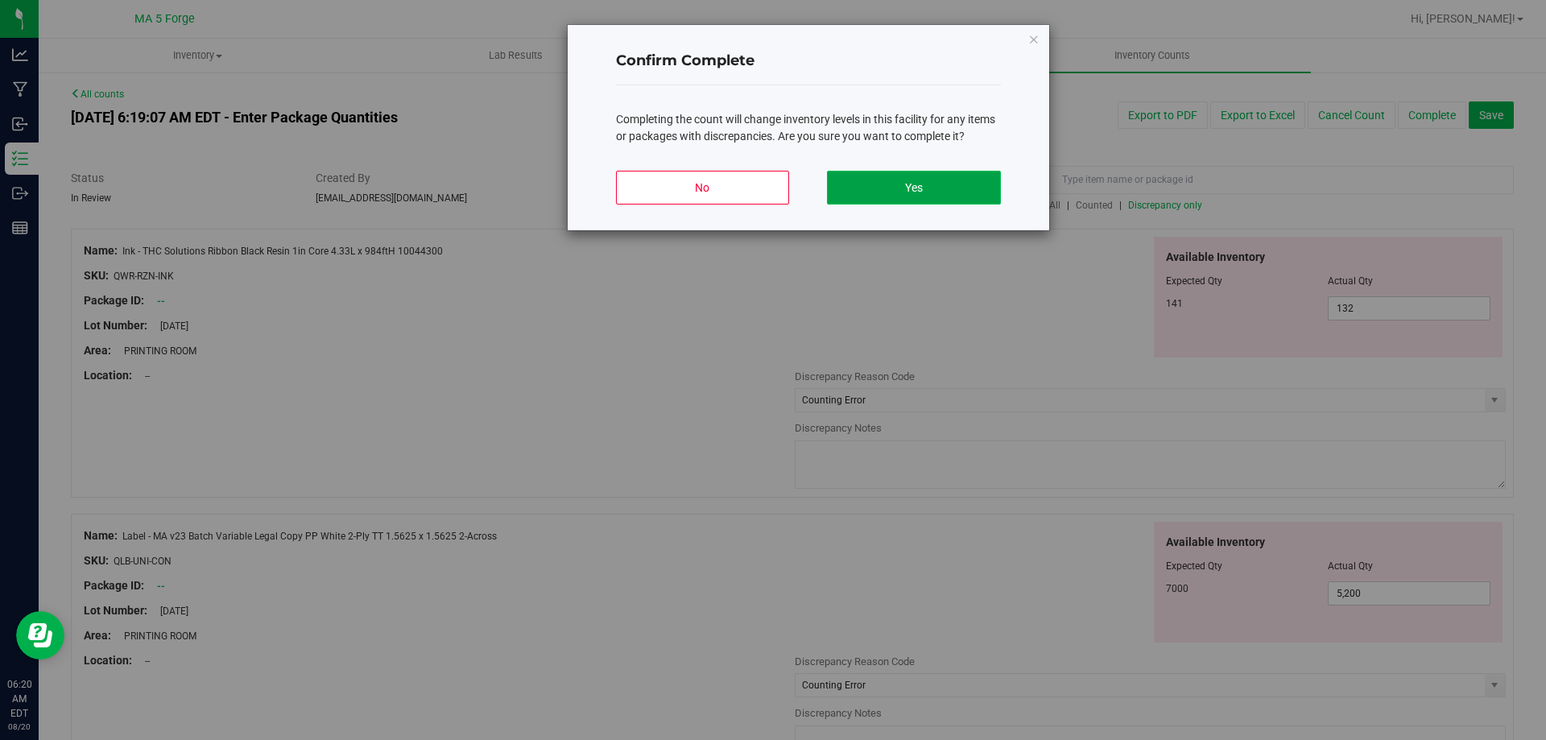
click at [971, 189] on button "Yes" at bounding box center [913, 188] width 173 height 34
